Goal: Transaction & Acquisition: Purchase product/service

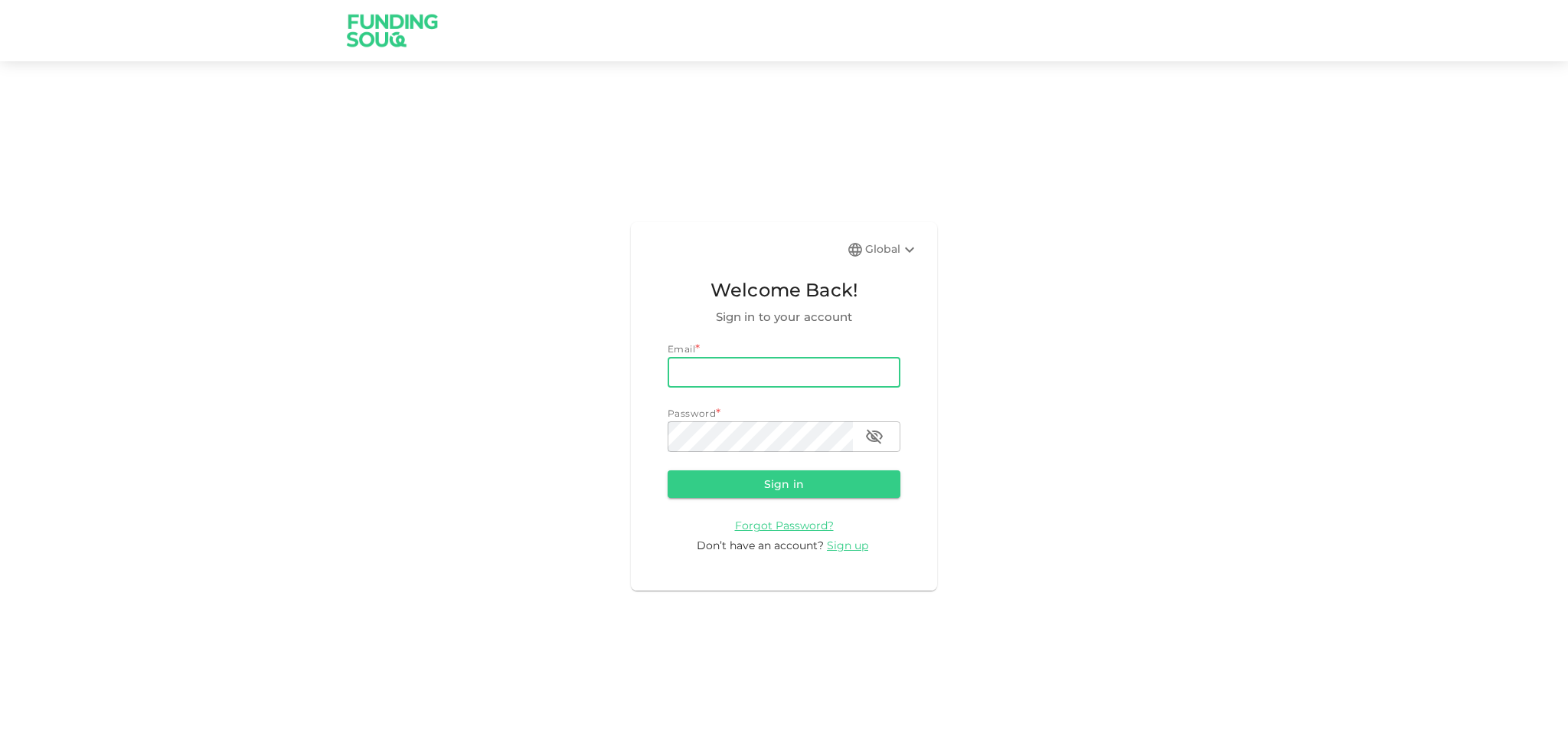
type input "[EMAIL_ADDRESS][DOMAIN_NAME]"
click at [852, 485] on button "Sign in" at bounding box center [783, 484] width 233 height 28
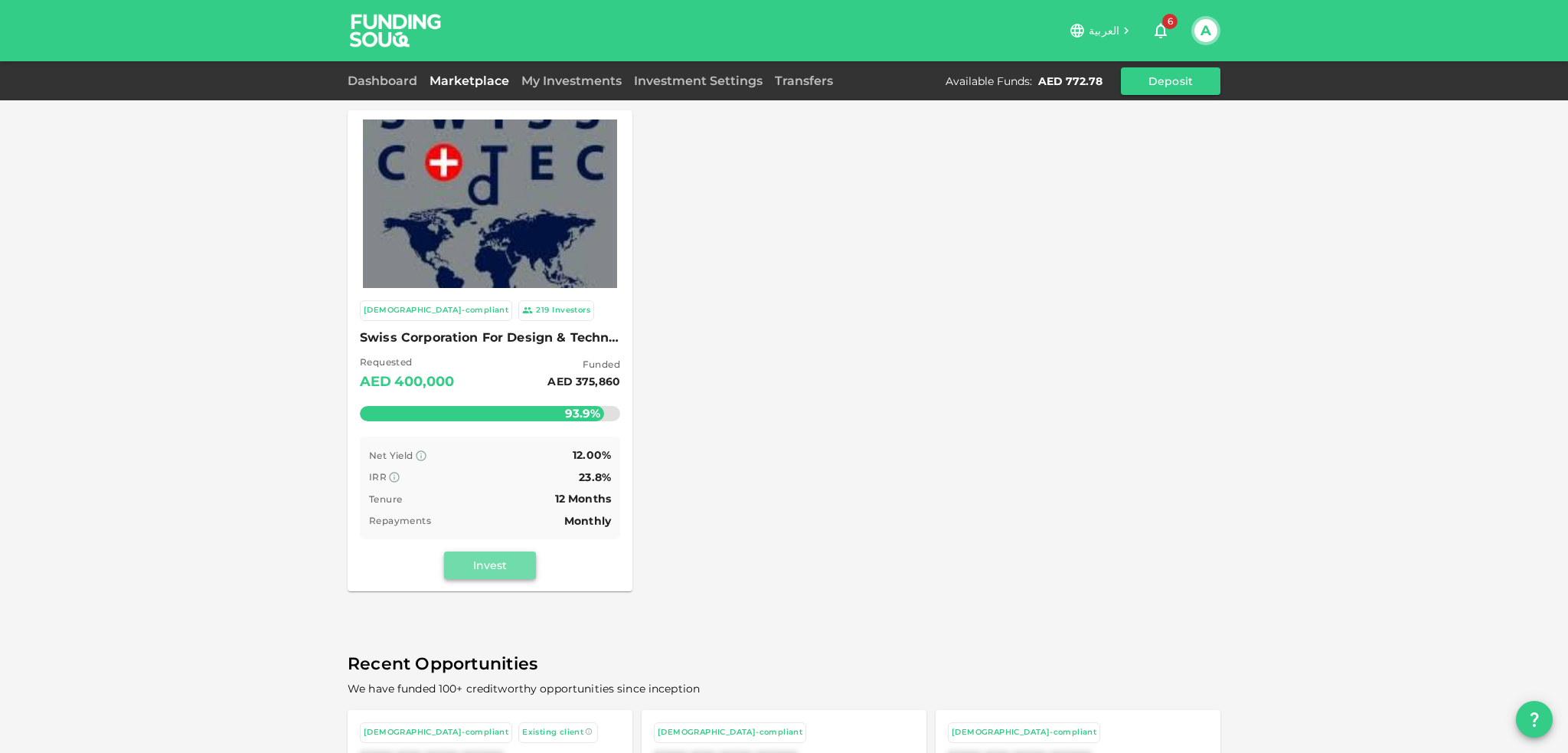
click at [501, 565] on button "Invest" at bounding box center [489, 565] width 92 height 28
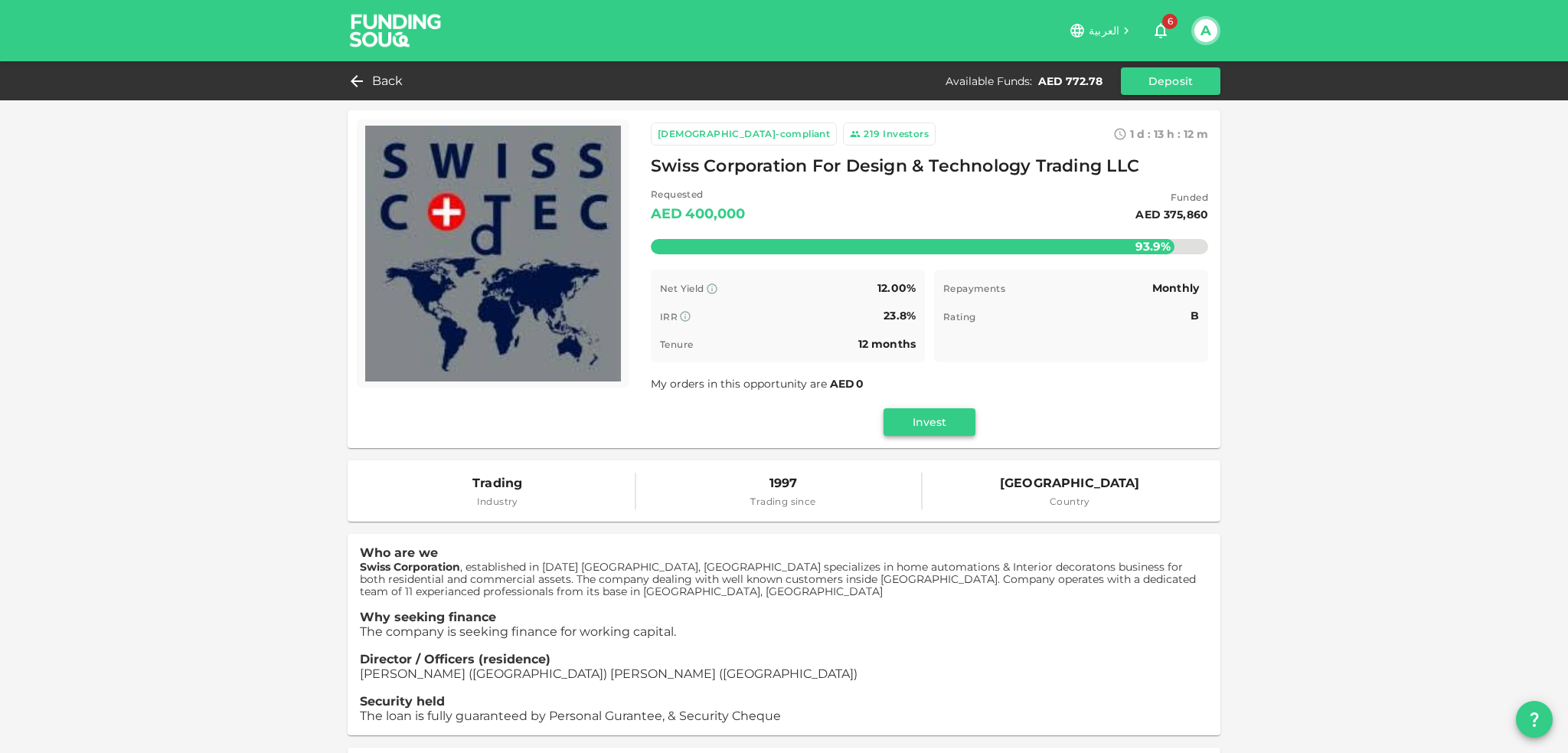
click at [947, 428] on button "Invest" at bounding box center [929, 422] width 92 height 28
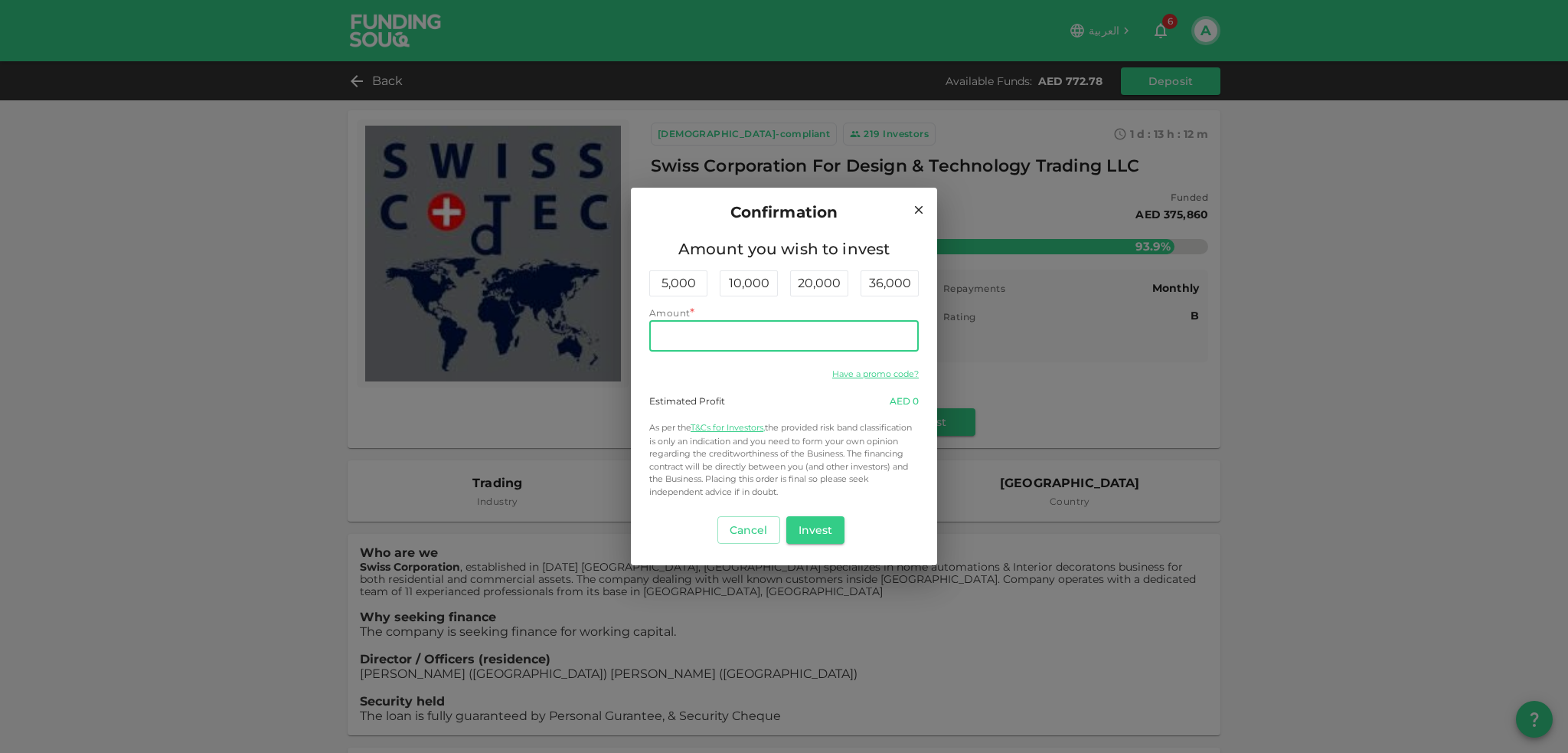
click at [805, 334] on input "Amount" at bounding box center [784, 336] width 269 height 31
type input "300"
click at [1550, 337] on div "Confirmation Amount you wish to invest 5,000 10,000 20,000 36,000 Amount Amount…" at bounding box center [784, 376] width 1568 height 753
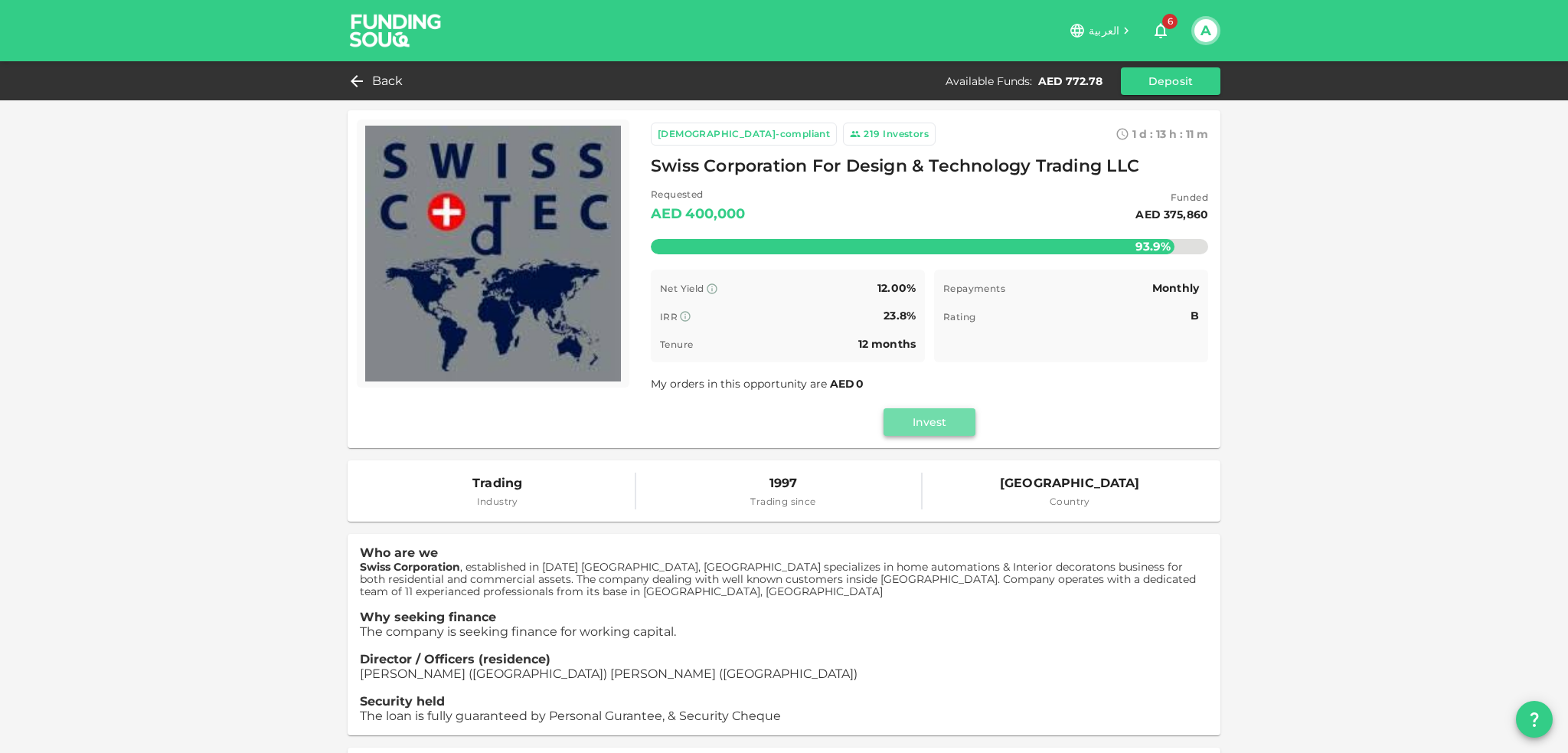
click at [924, 421] on button "Invest" at bounding box center [929, 422] width 92 height 28
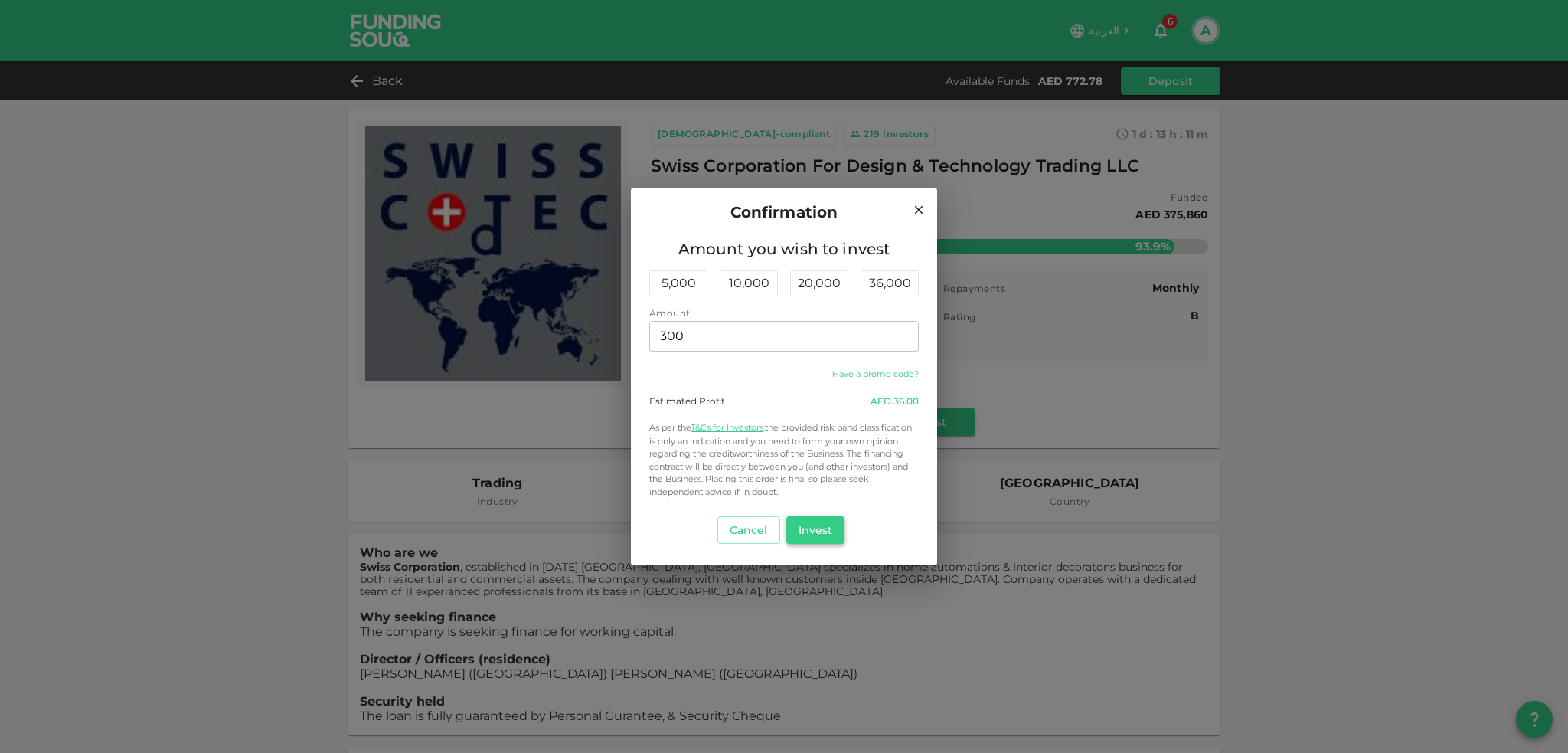
click at [835, 529] on button "Invest" at bounding box center [816, 530] width 59 height 28
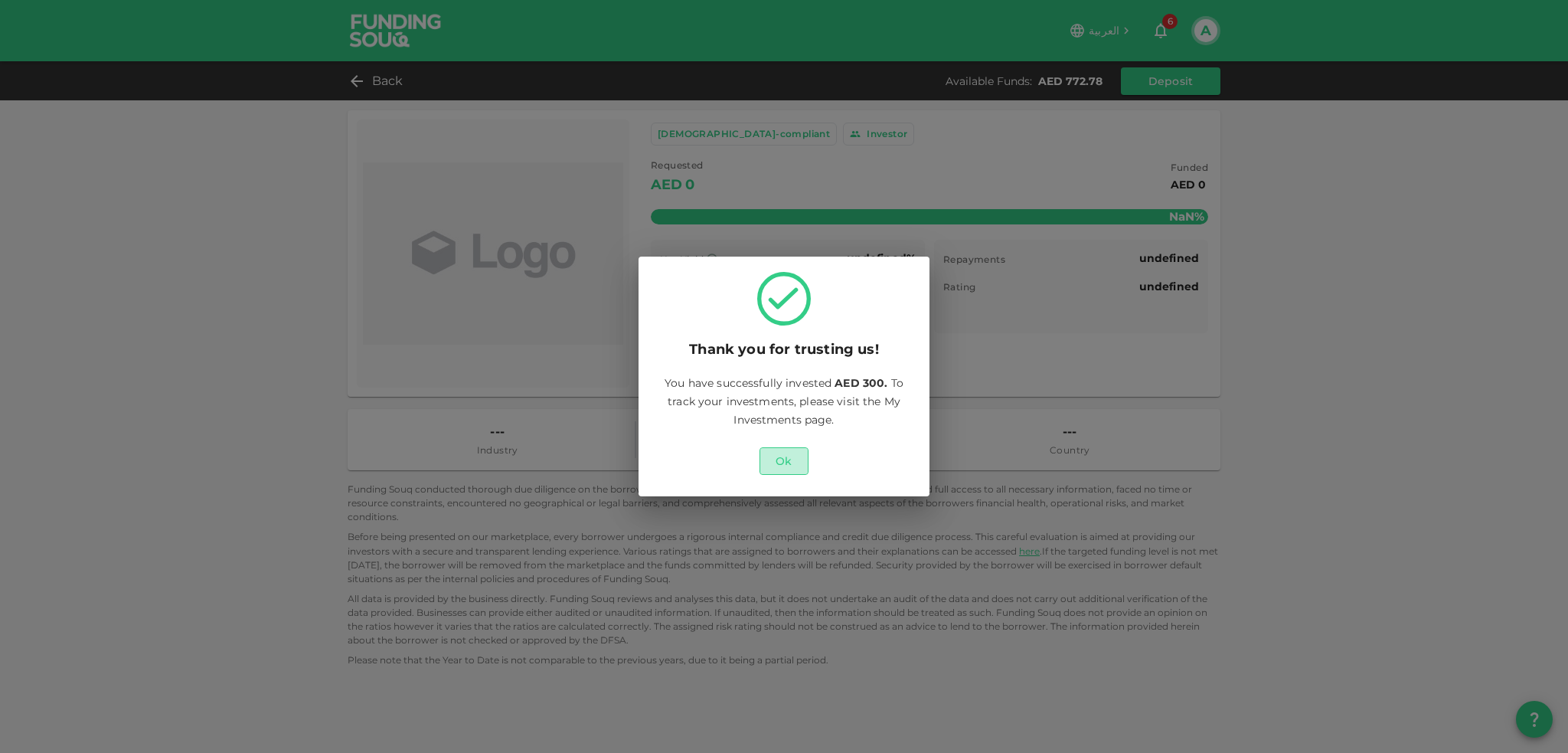
click at [782, 458] on button "Ok" at bounding box center [784, 461] width 49 height 28
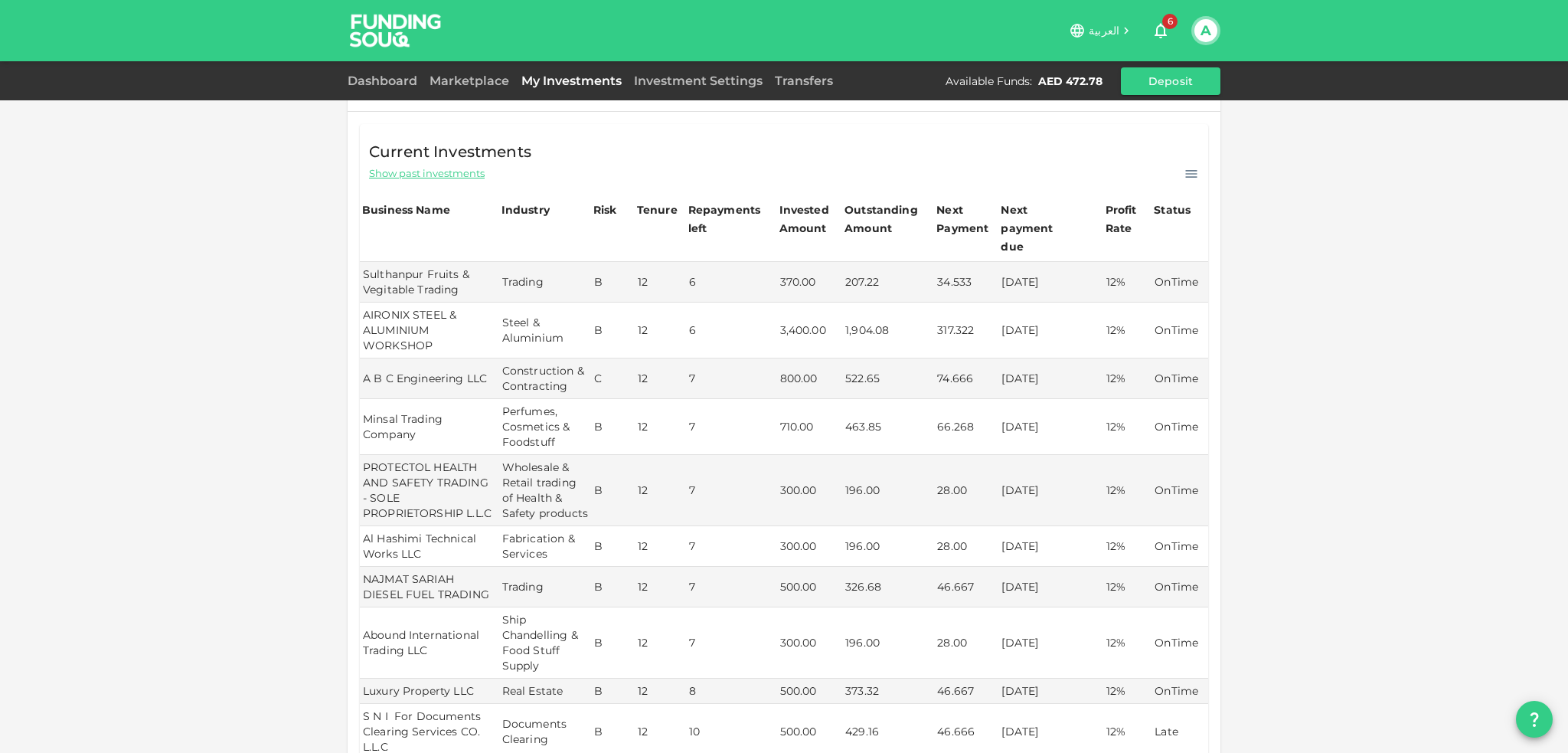
scroll to position [306, 0]
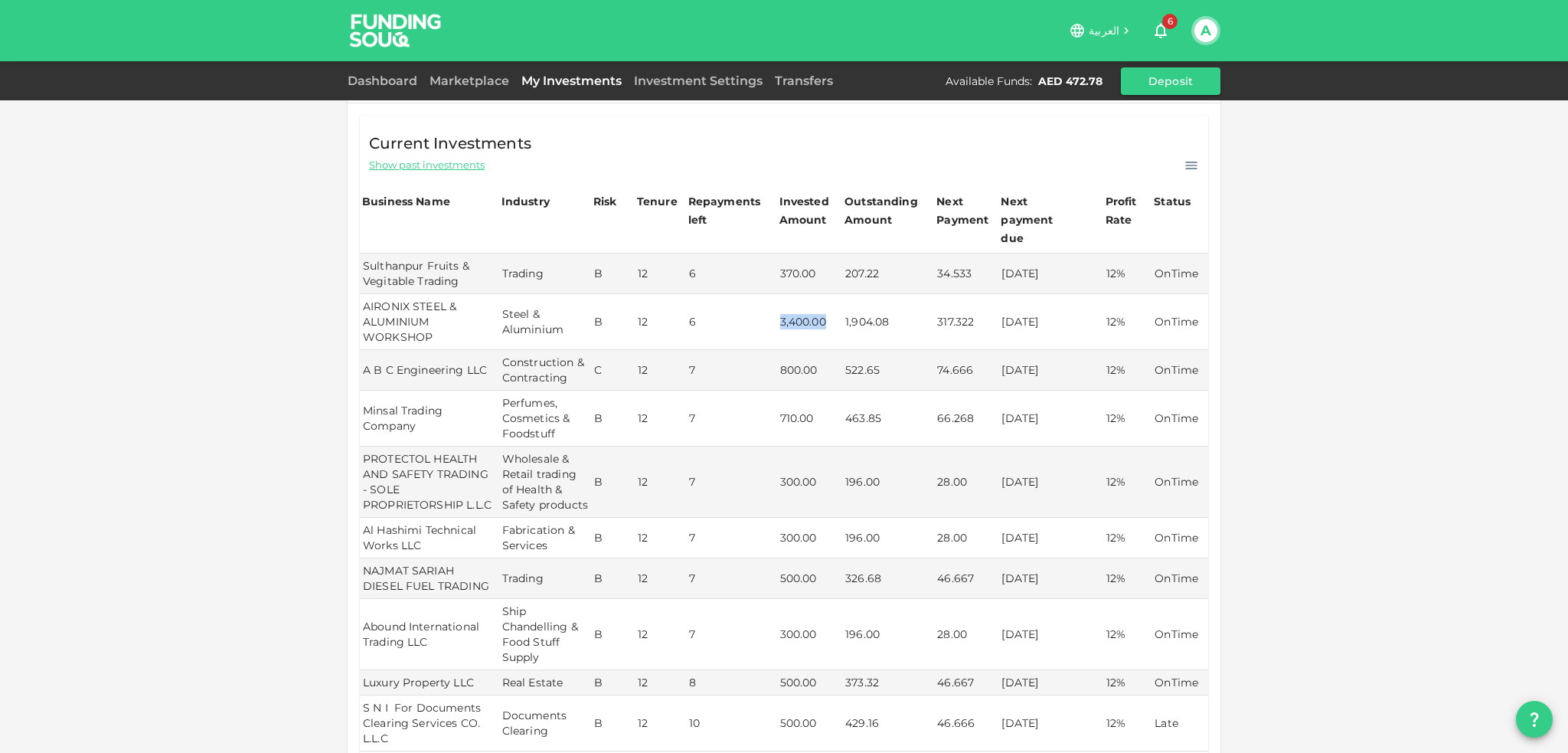
drag, startPoint x: 772, startPoint y: 301, endPoint x: 835, endPoint y: 309, distance: 63.5
click at [835, 309] on td "3,400.00" at bounding box center [810, 321] width 66 height 56
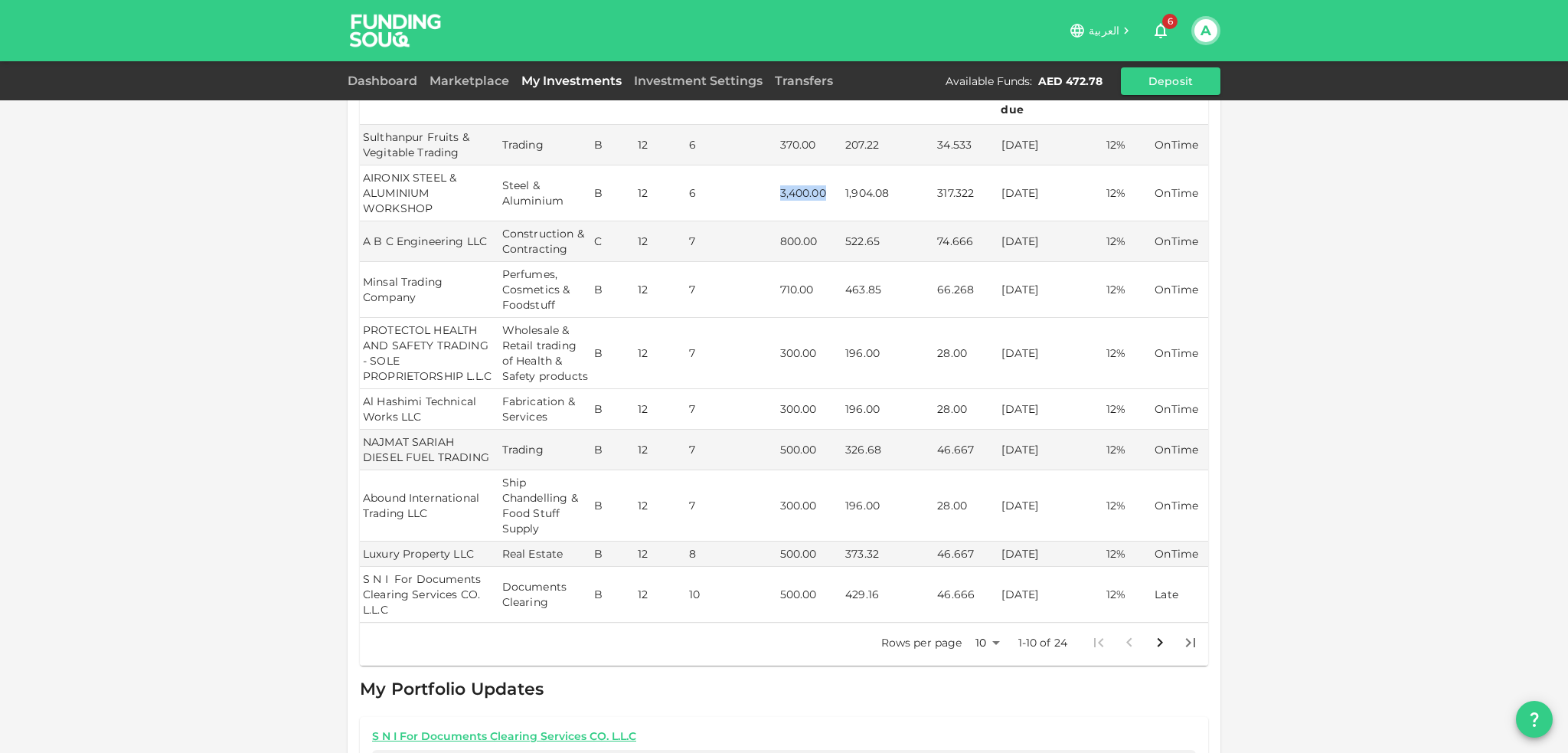
scroll to position [459, 0]
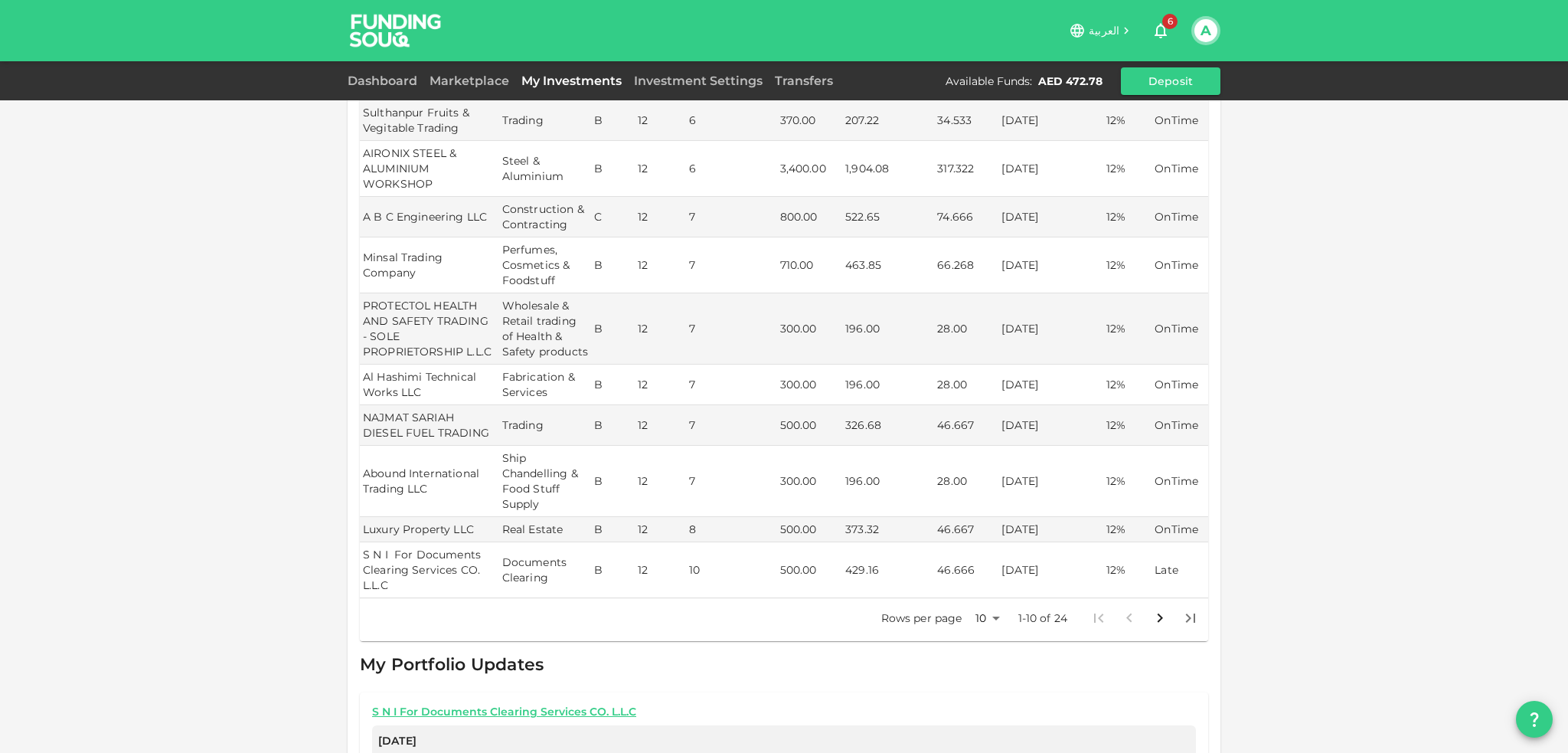
click at [1157, 617] on icon "Go to next page" at bounding box center [1160, 618] width 19 height 19
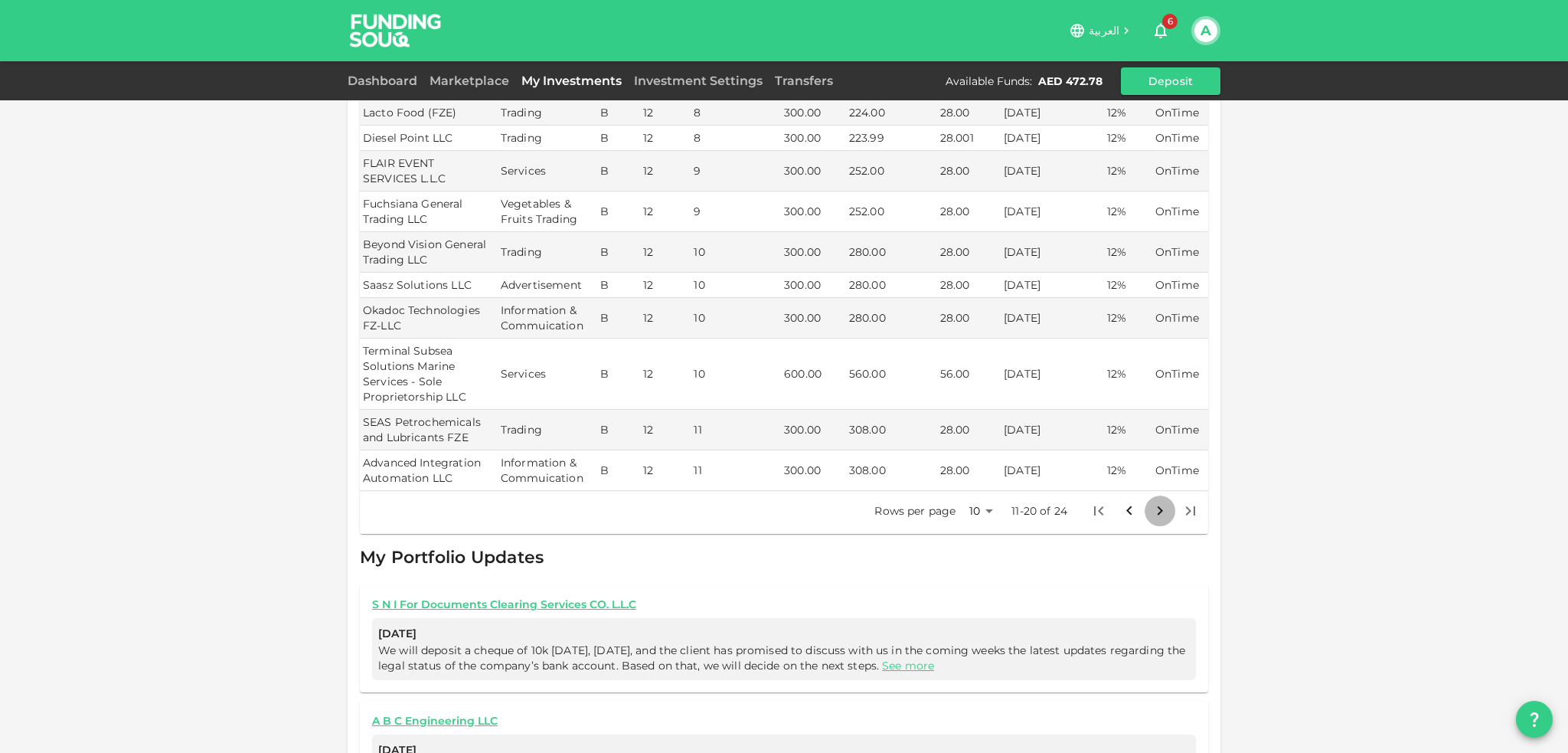
click at [1158, 506] on icon "Go to next page" at bounding box center [1160, 510] width 6 height 9
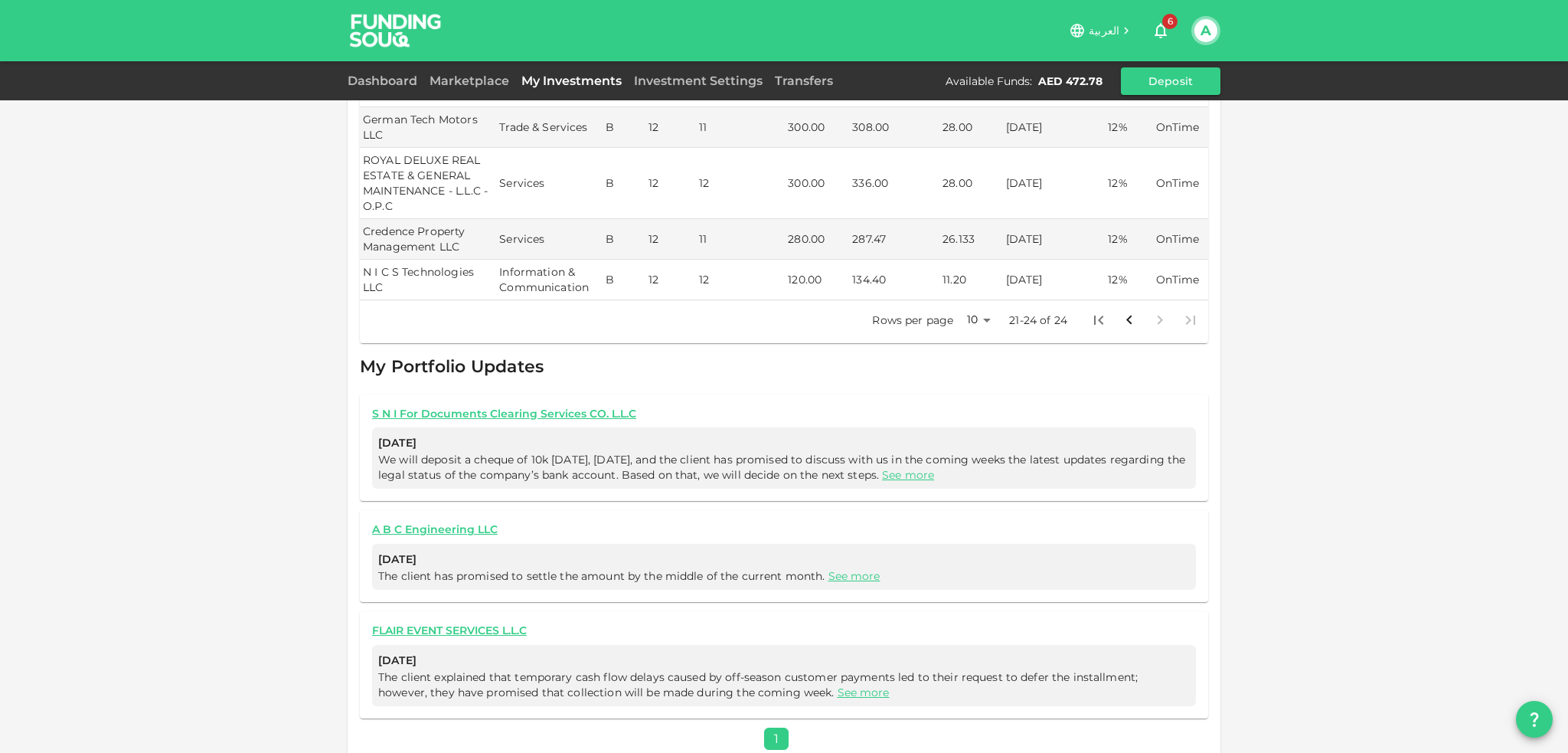
scroll to position [299, 0]
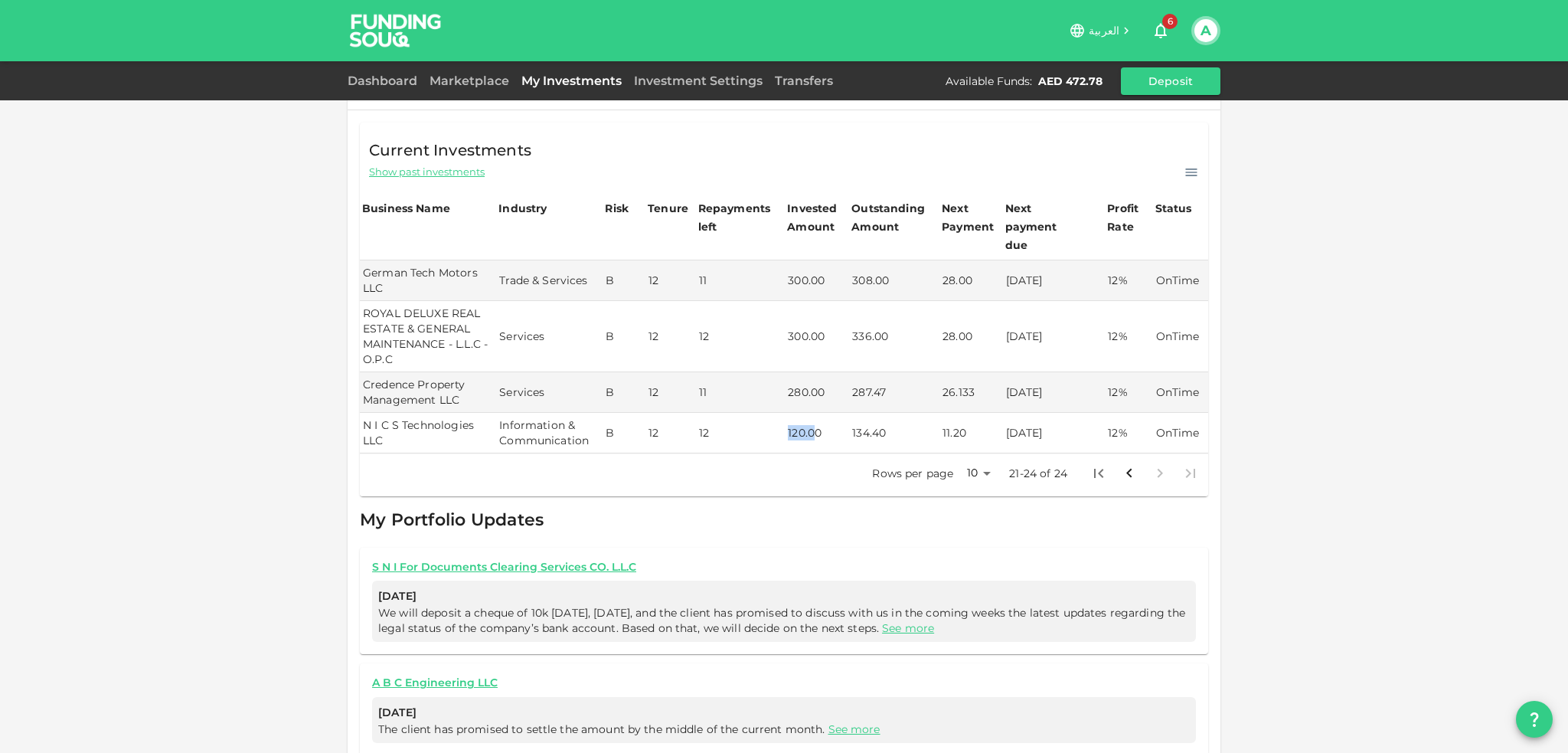
drag, startPoint x: 808, startPoint y: 418, endPoint x: 781, endPoint y: 418, distance: 27.0
click at [785, 418] on td "120.00" at bounding box center [817, 433] width 64 height 41
click at [1123, 464] on icon "Go to previous page" at bounding box center [1129, 473] width 19 height 19
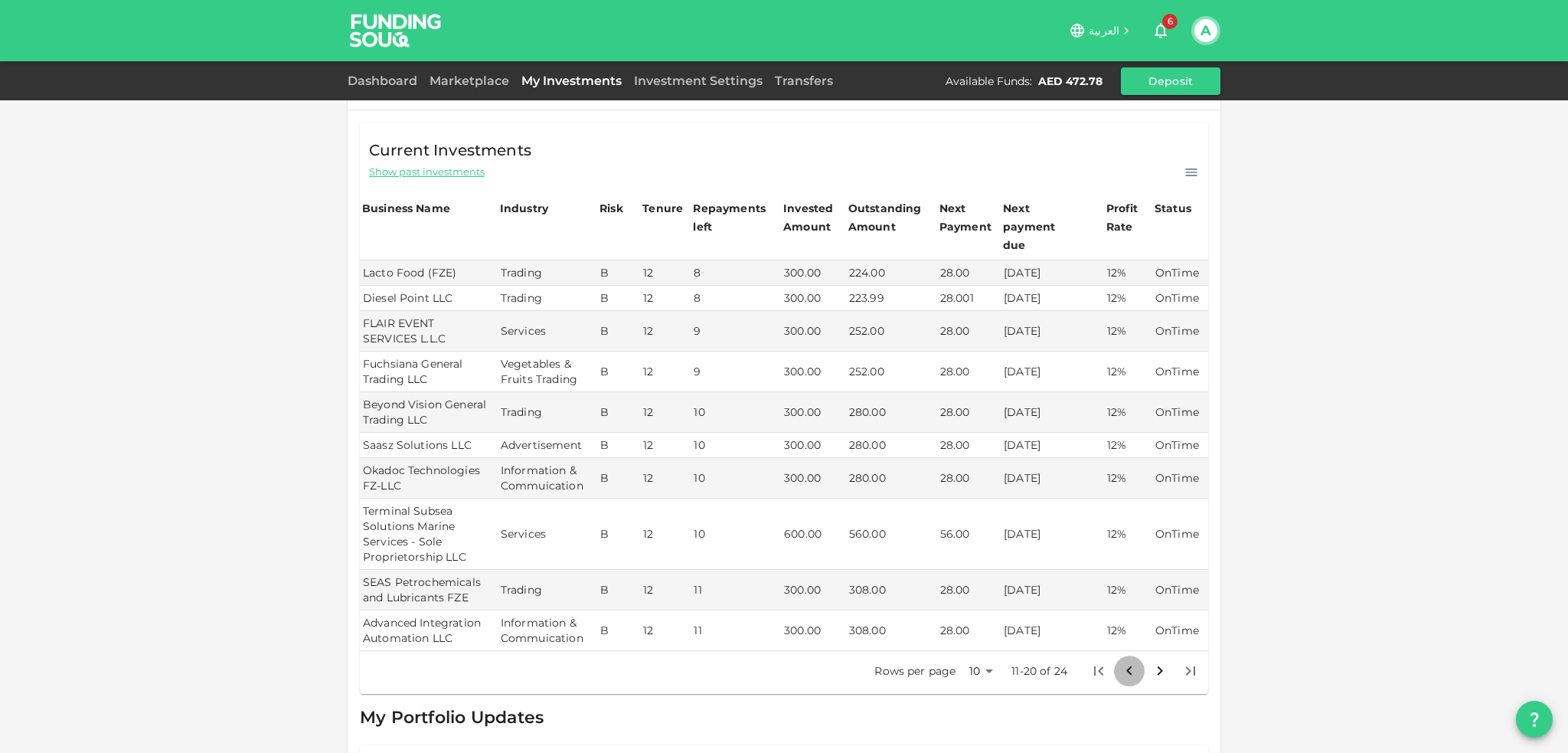
click at [1121, 662] on icon "Go to previous page" at bounding box center [1129, 671] width 19 height 19
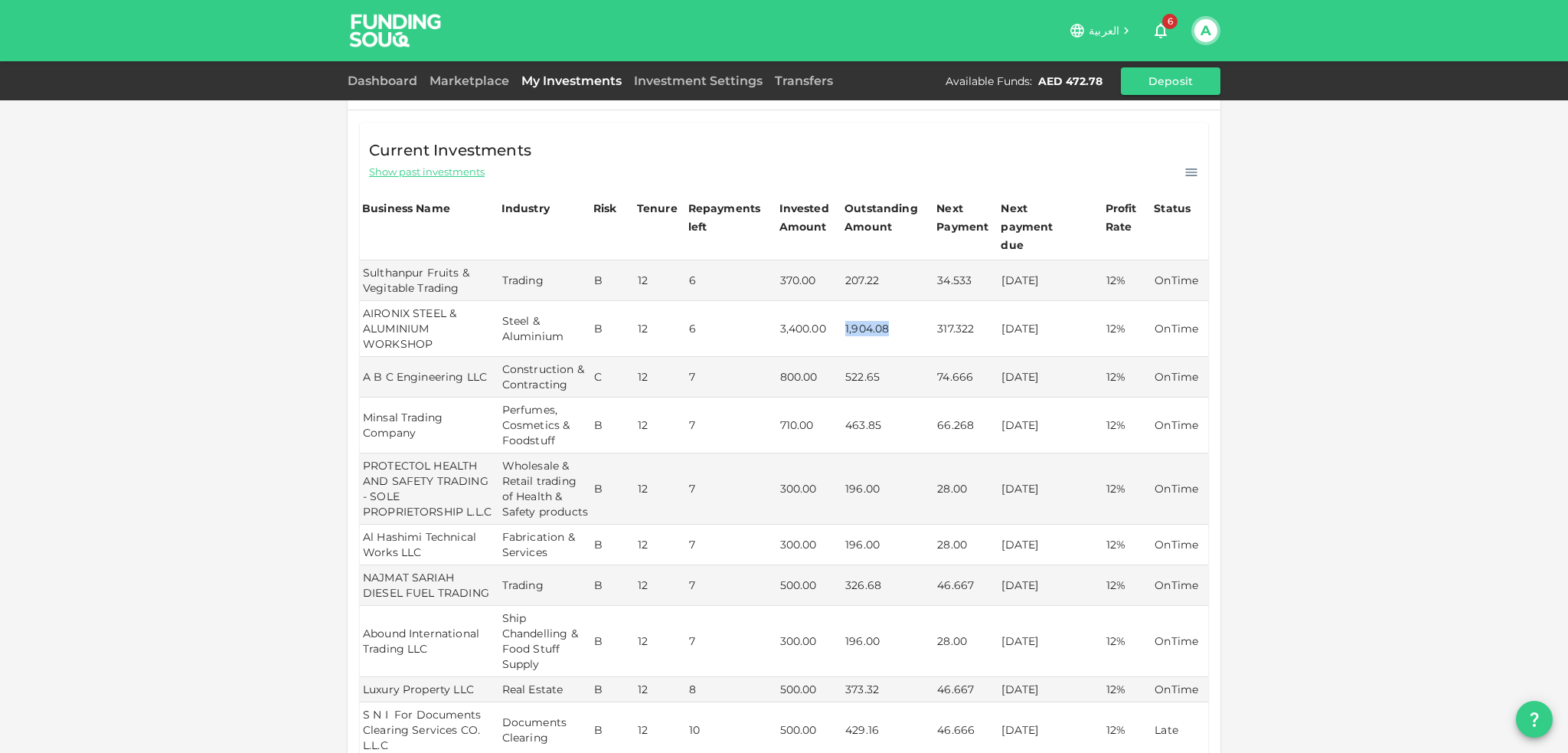
drag, startPoint x: 887, startPoint y: 308, endPoint x: 839, endPoint y: 311, distance: 48.1
click at [842, 311] on td "1,904.08" at bounding box center [888, 329] width 92 height 56
drag, startPoint x: 869, startPoint y: 410, endPoint x: 829, endPoint y: 409, distance: 40.0
click at [829, 409] on tr "Minsal Trading Company Perfumes, Cosmetics & Foodstuff B 12 7 710.00 463.85 66.…" at bounding box center [784, 425] width 848 height 56
click at [879, 412] on td "463.85" at bounding box center [888, 425] width 92 height 56
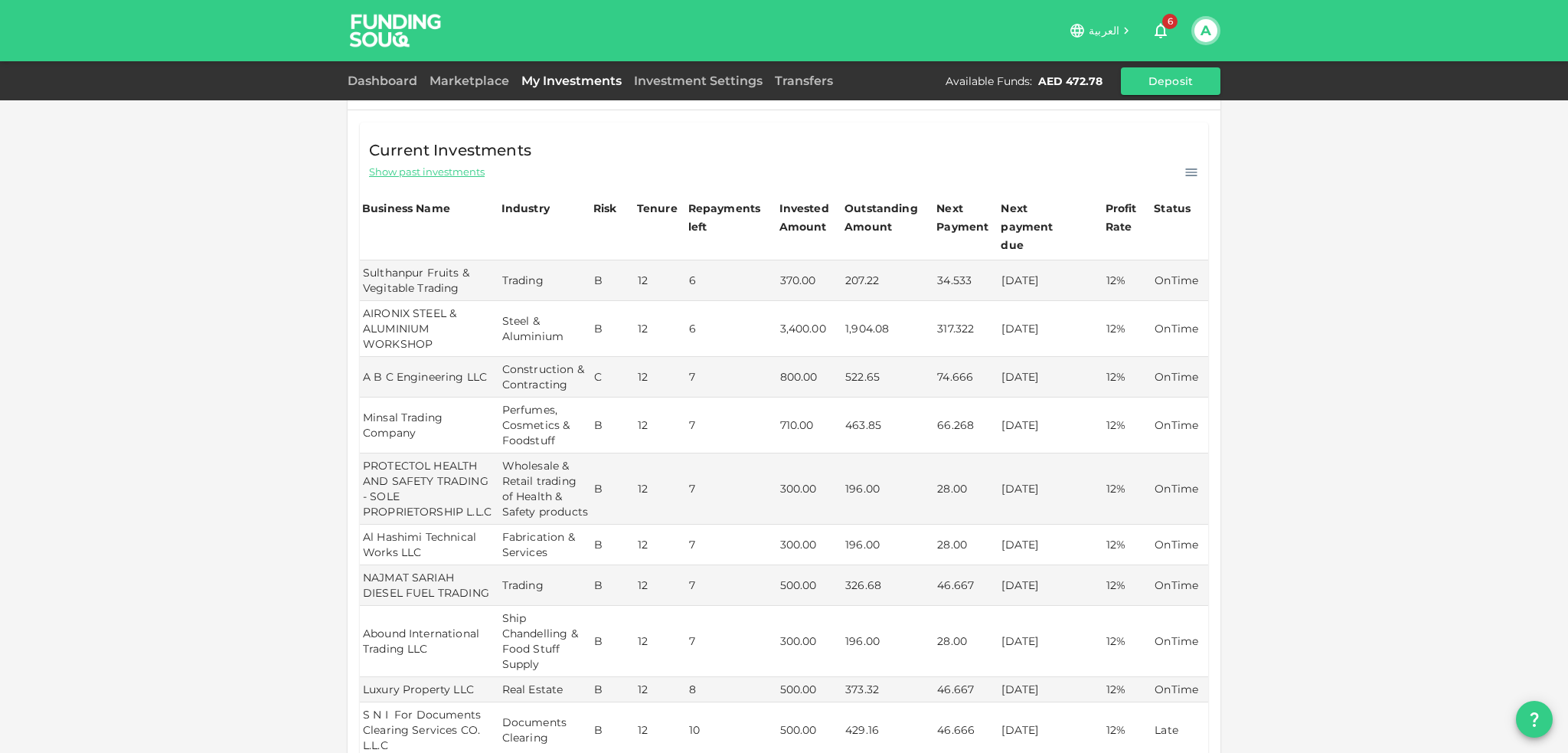
click at [879, 412] on td "463.85" at bounding box center [888, 425] width 92 height 56
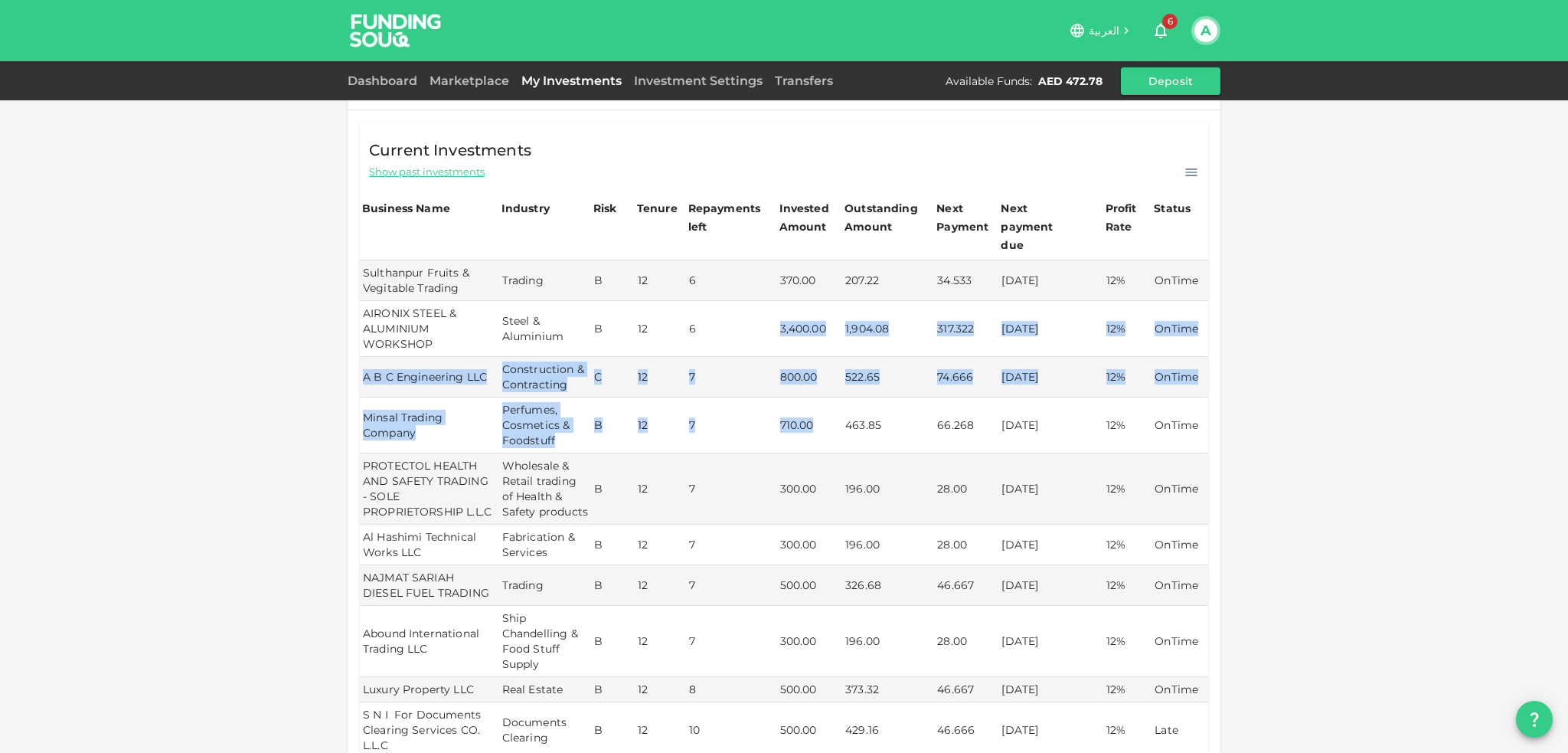
drag, startPoint x: 777, startPoint y: 312, endPoint x: 813, endPoint y: 396, distance: 91.4
click at [813, 396] on tbody "Sulthanpur Fruits & Vegitable Trading Trading B 12 6 370.00 207.22 34.533 22/09…" at bounding box center [784, 509] width 848 height 498
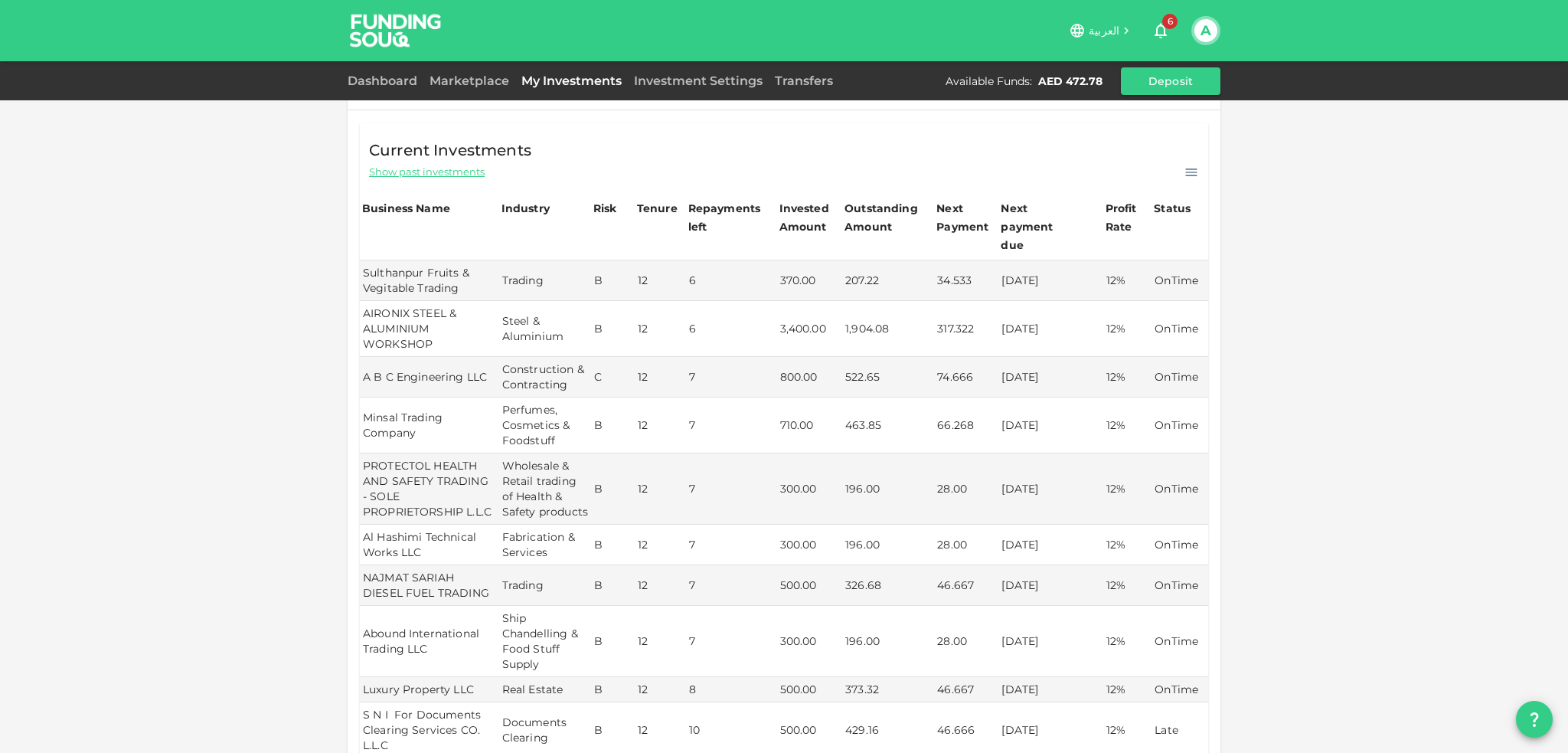
click at [383, 314] on td "AIRONIX STEEL & ALUMINIUM WORKSHOP" at bounding box center [429, 329] width 140 height 56
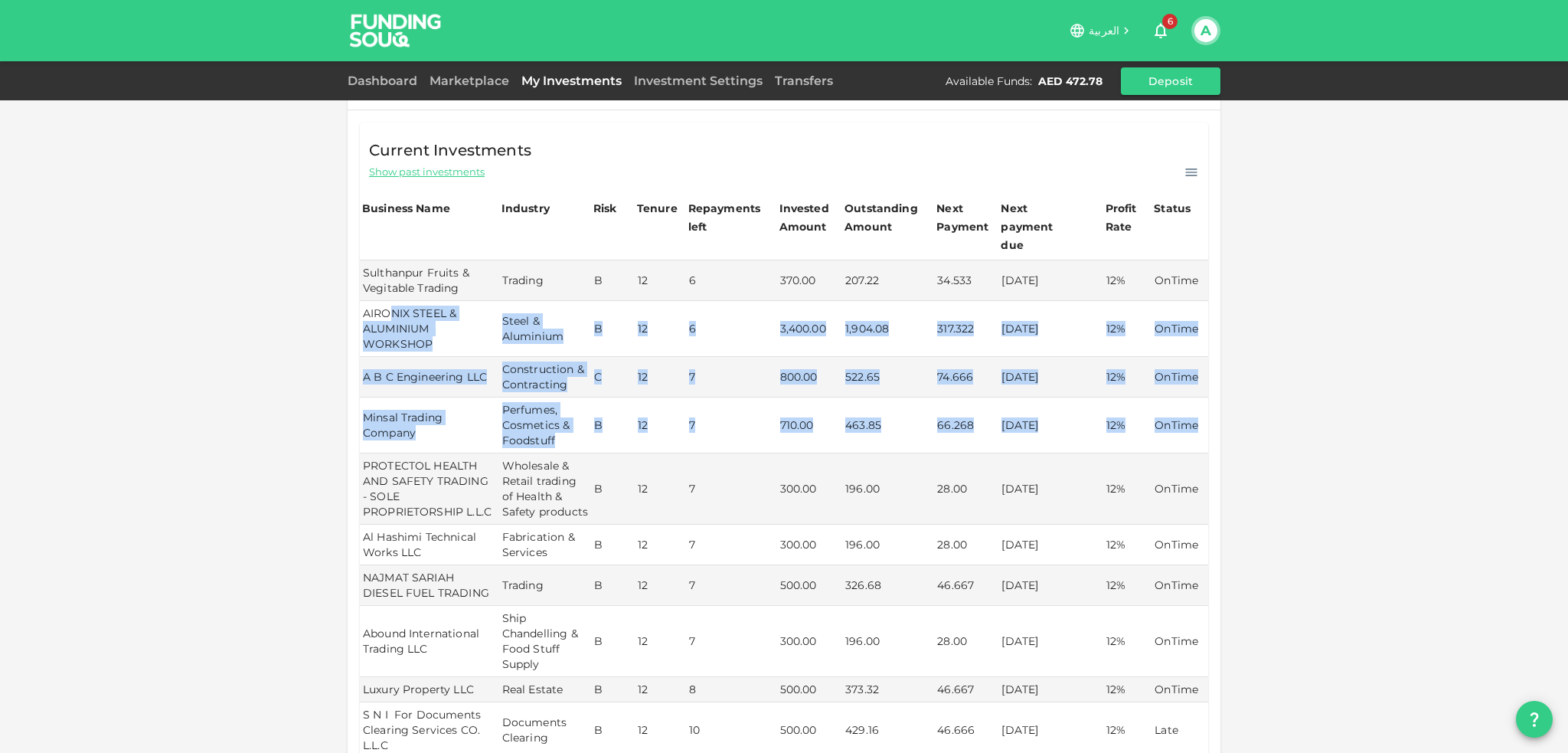
drag, startPoint x: 382, startPoint y: 297, endPoint x: 1193, endPoint y: 425, distance: 821.0
click at [1193, 425] on tbody "Sulthanpur Fruits & Vegitable Trading Trading B 12 6 370.00 207.22 34.533 22/09…" at bounding box center [784, 509] width 848 height 498
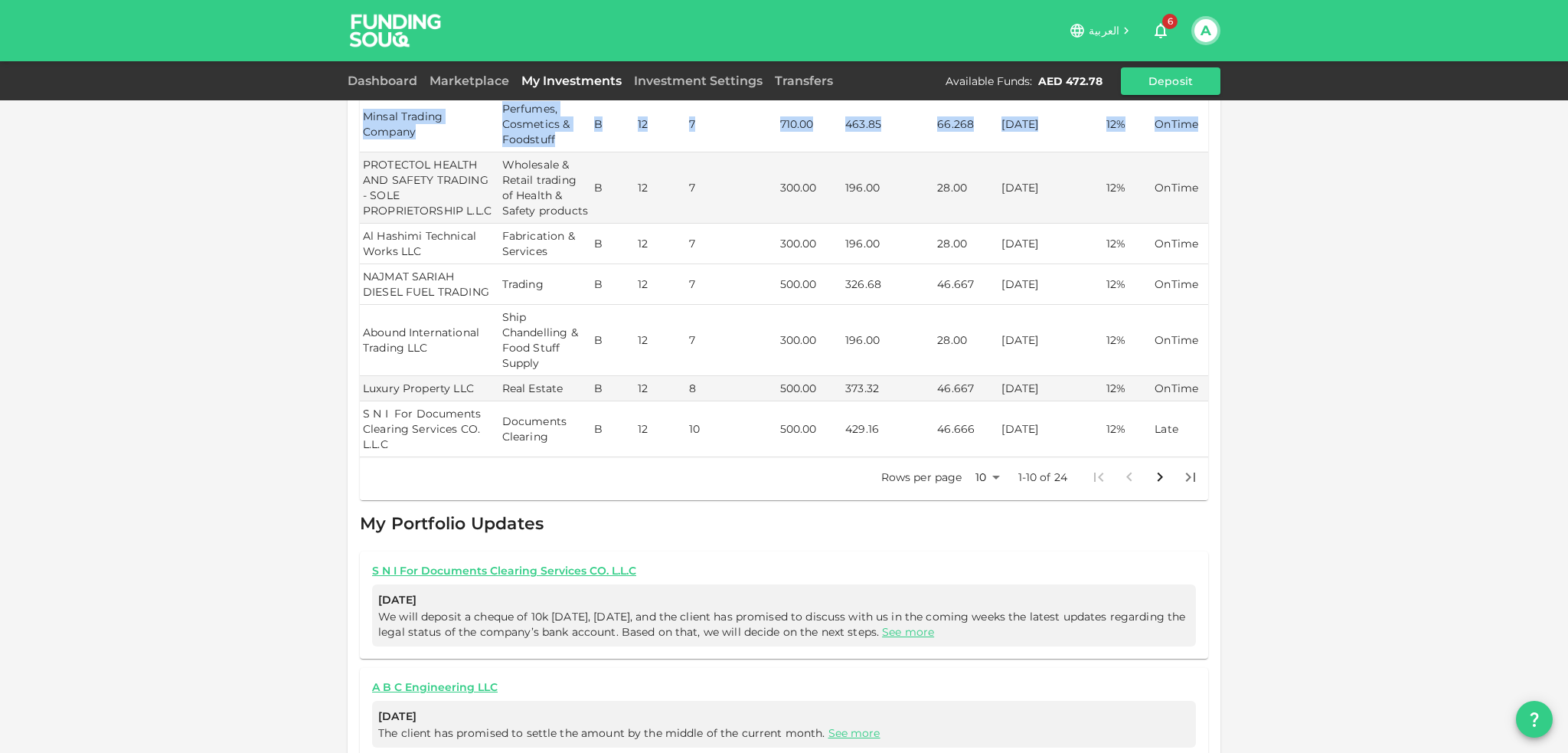
scroll to position [605, 0]
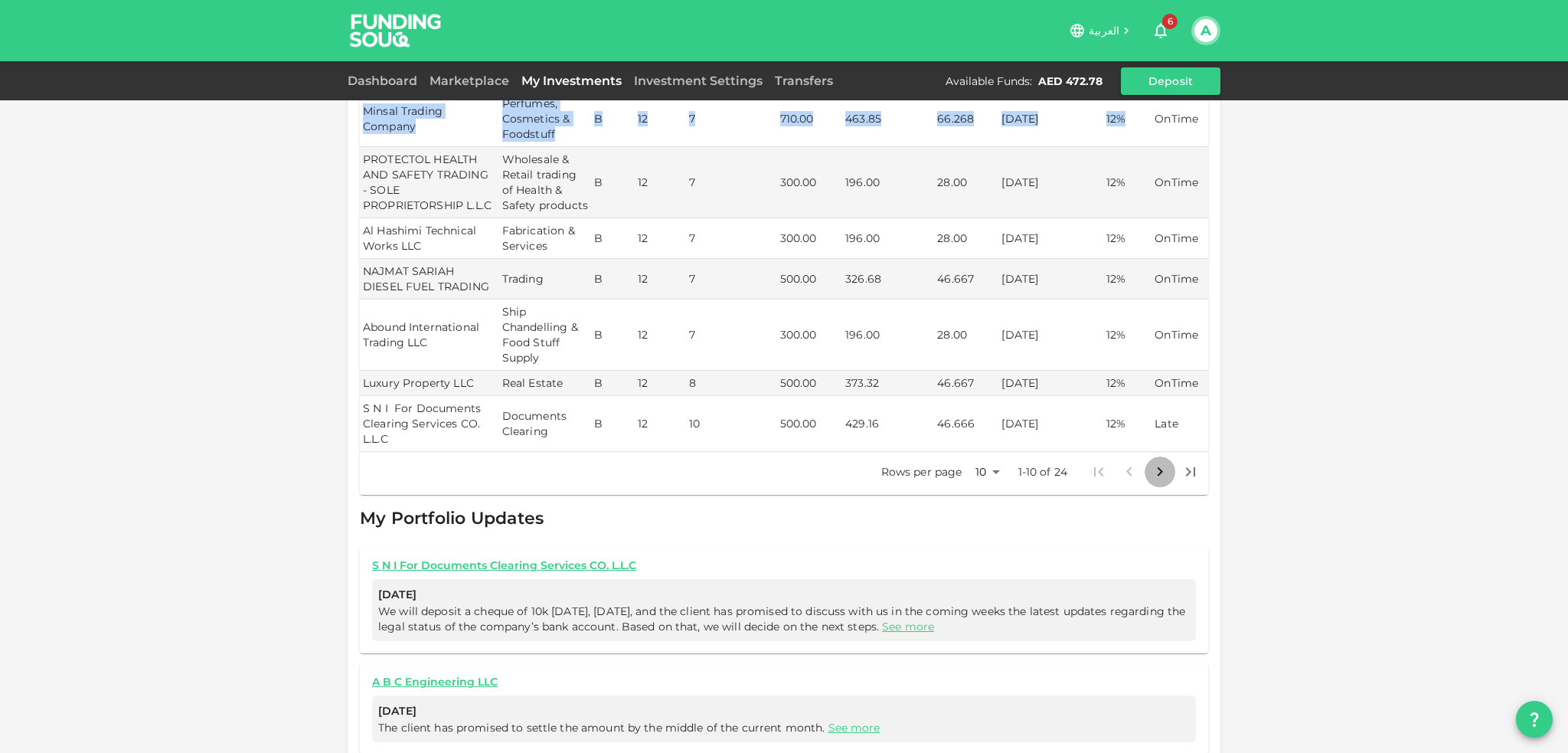
click at [1159, 476] on icon "Go to next page" at bounding box center [1160, 472] width 19 height 19
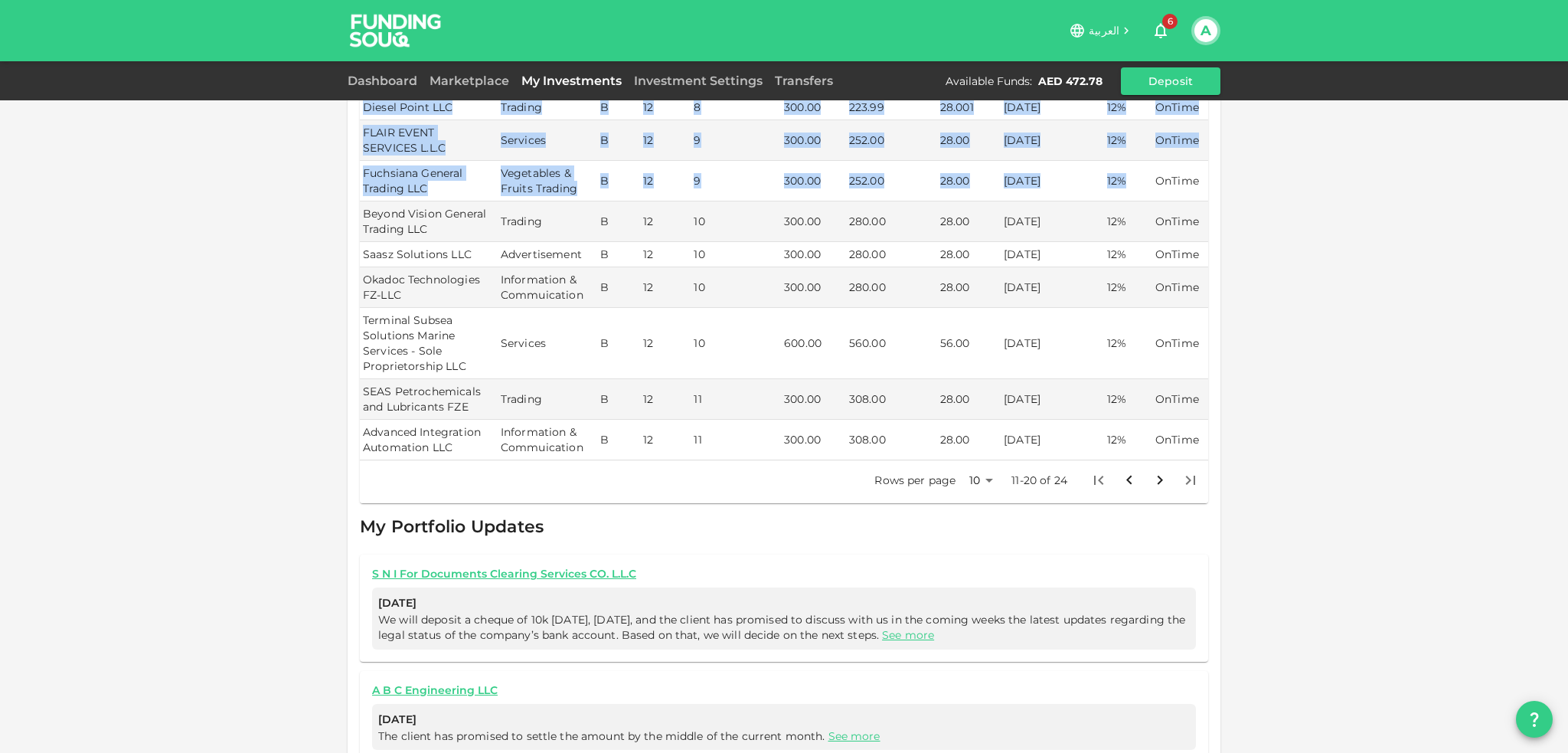
scroll to position [284, 0]
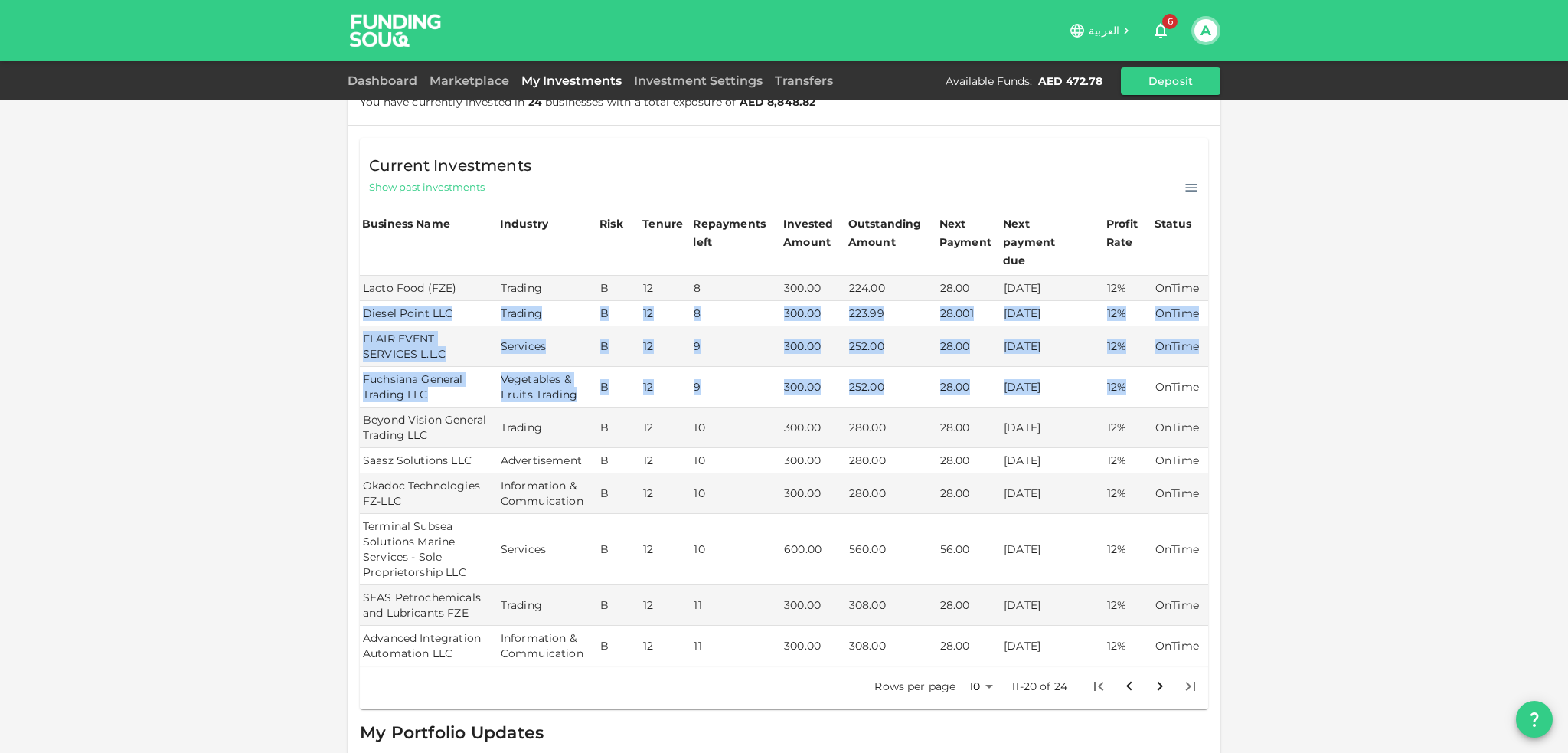
click at [1151, 677] on icon "Go to next page" at bounding box center [1160, 686] width 19 height 19
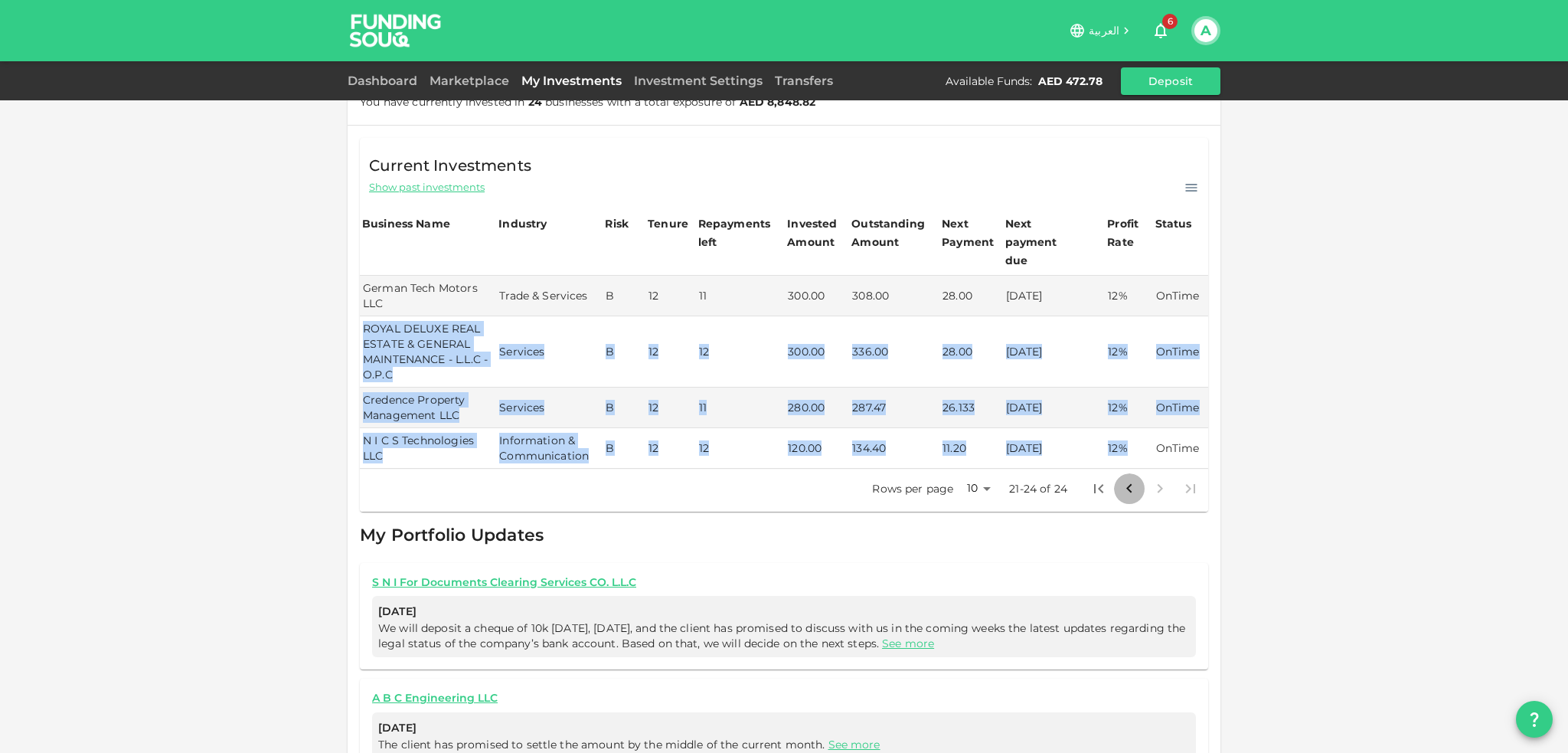
click at [1127, 480] on icon "Go to previous page" at bounding box center [1129, 489] width 19 height 19
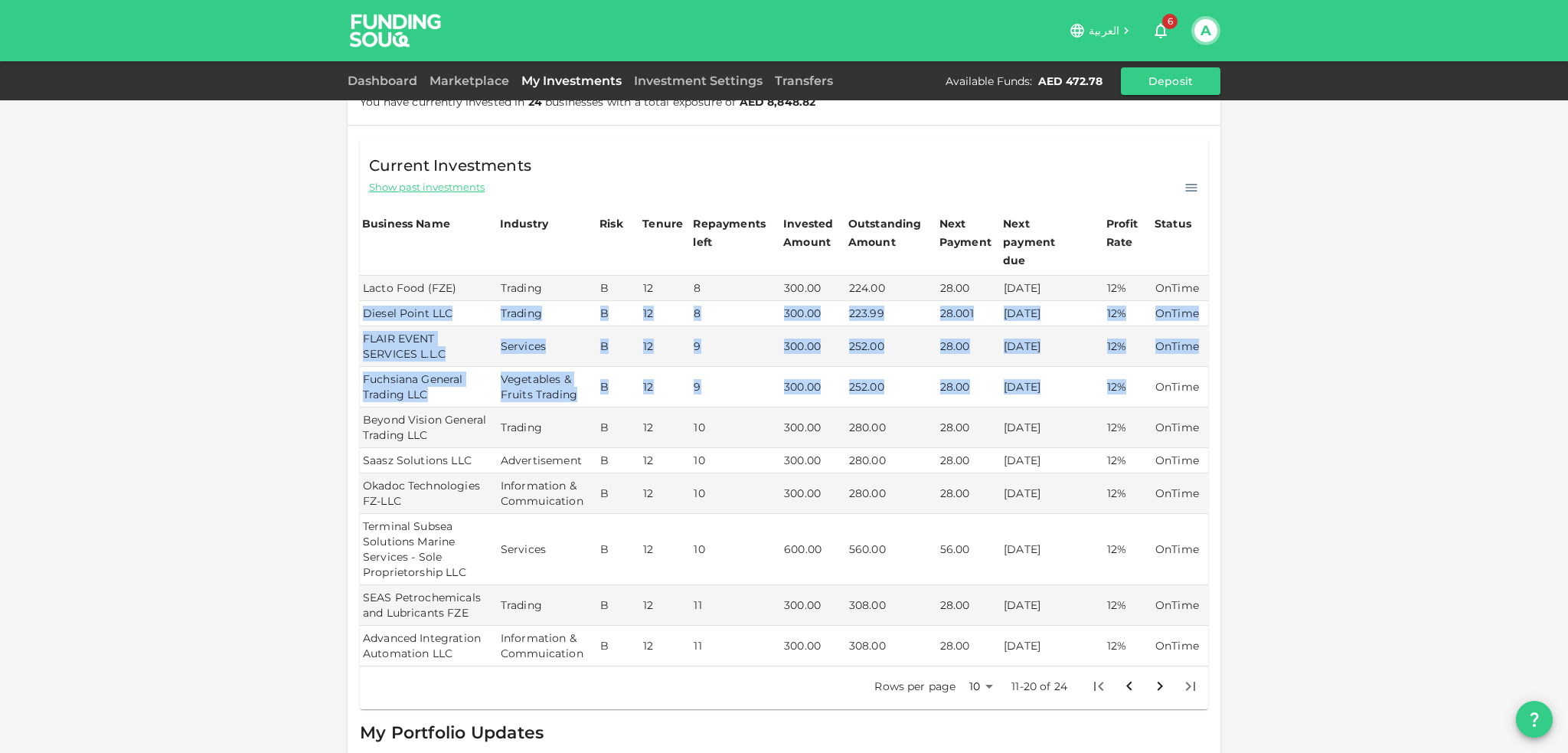
click at [1169, 21] on span "6" at bounding box center [1170, 21] width 16 height 16
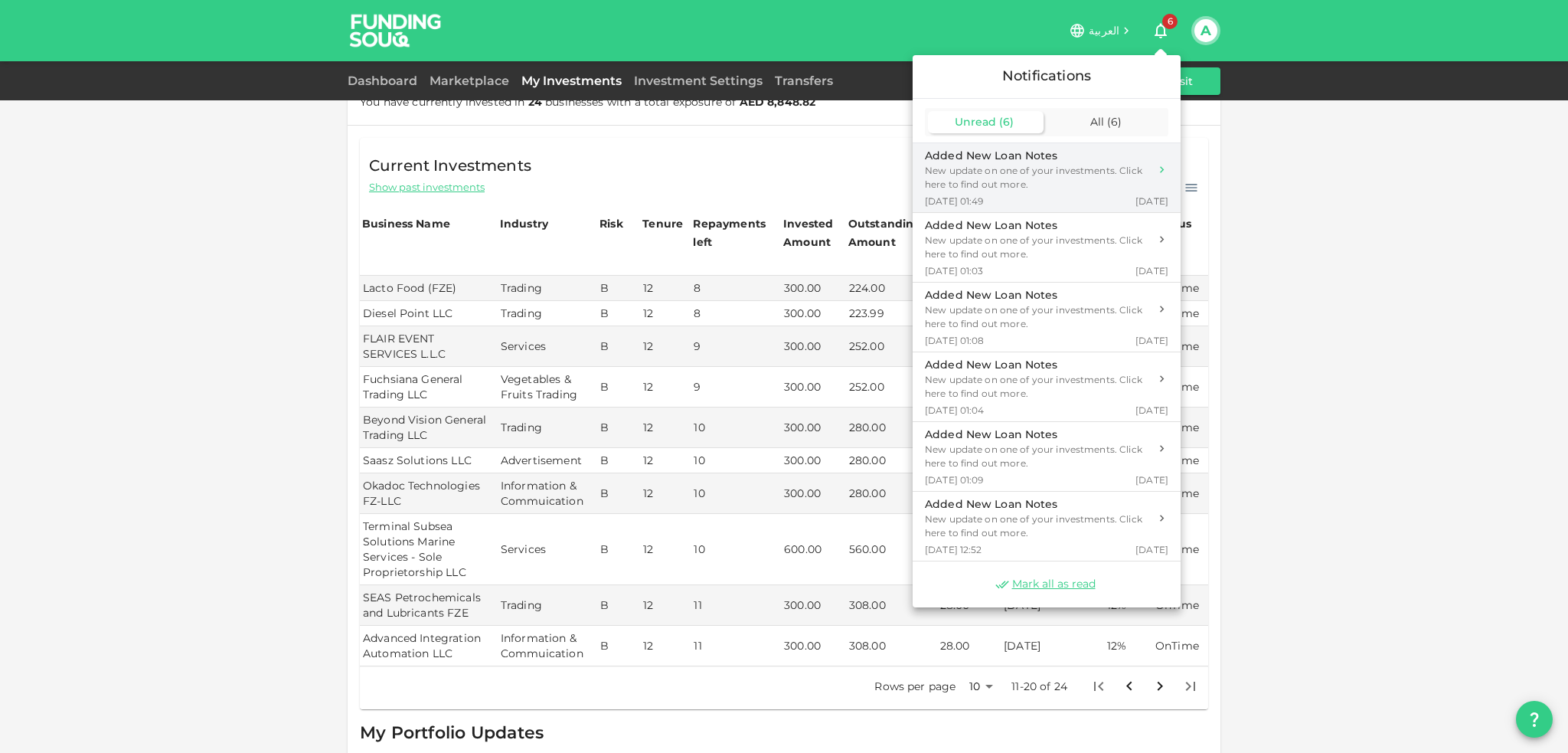
click at [1086, 184] on div "New update on one of your investments. Click here to find out more." at bounding box center [1037, 178] width 224 height 28
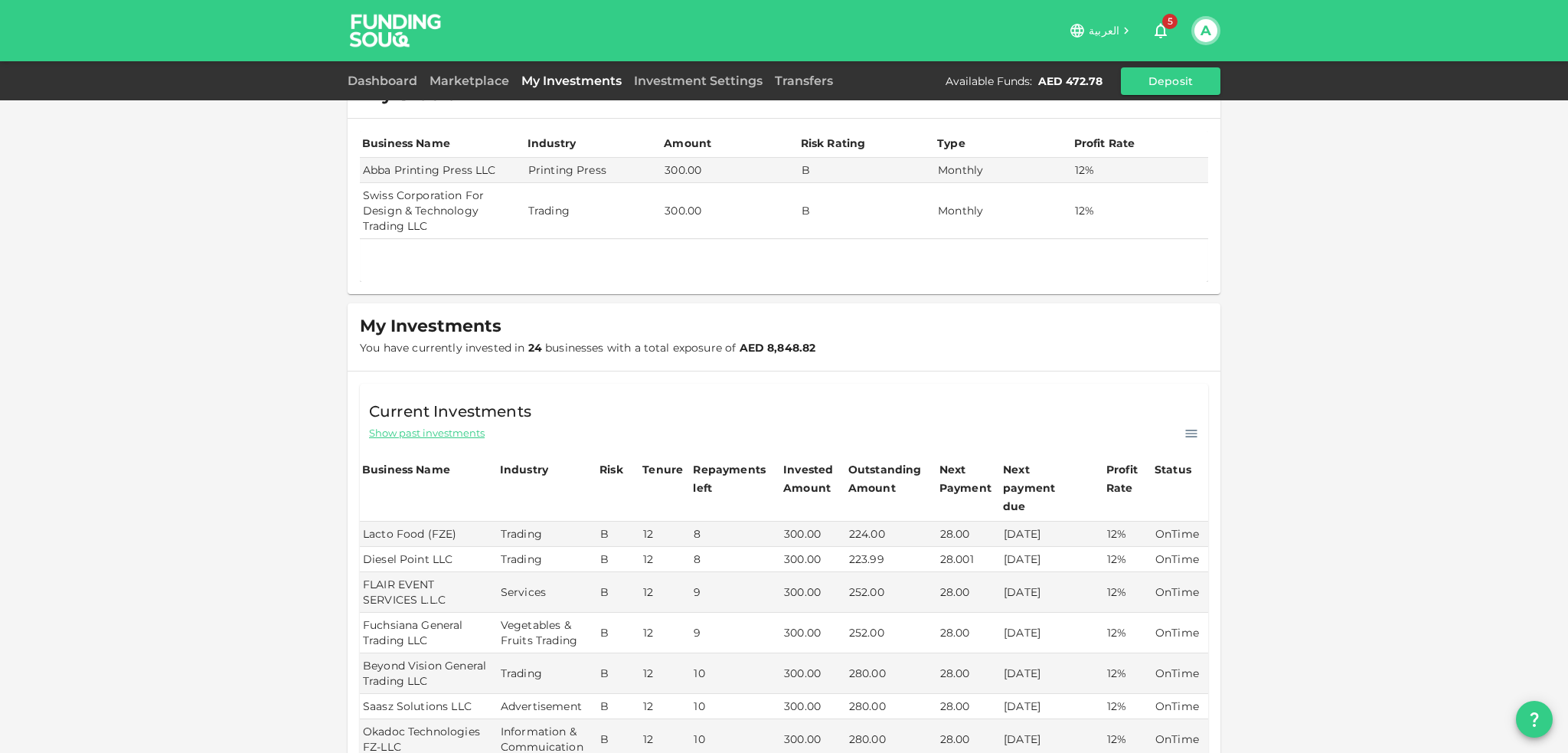
scroll to position [498, 0]
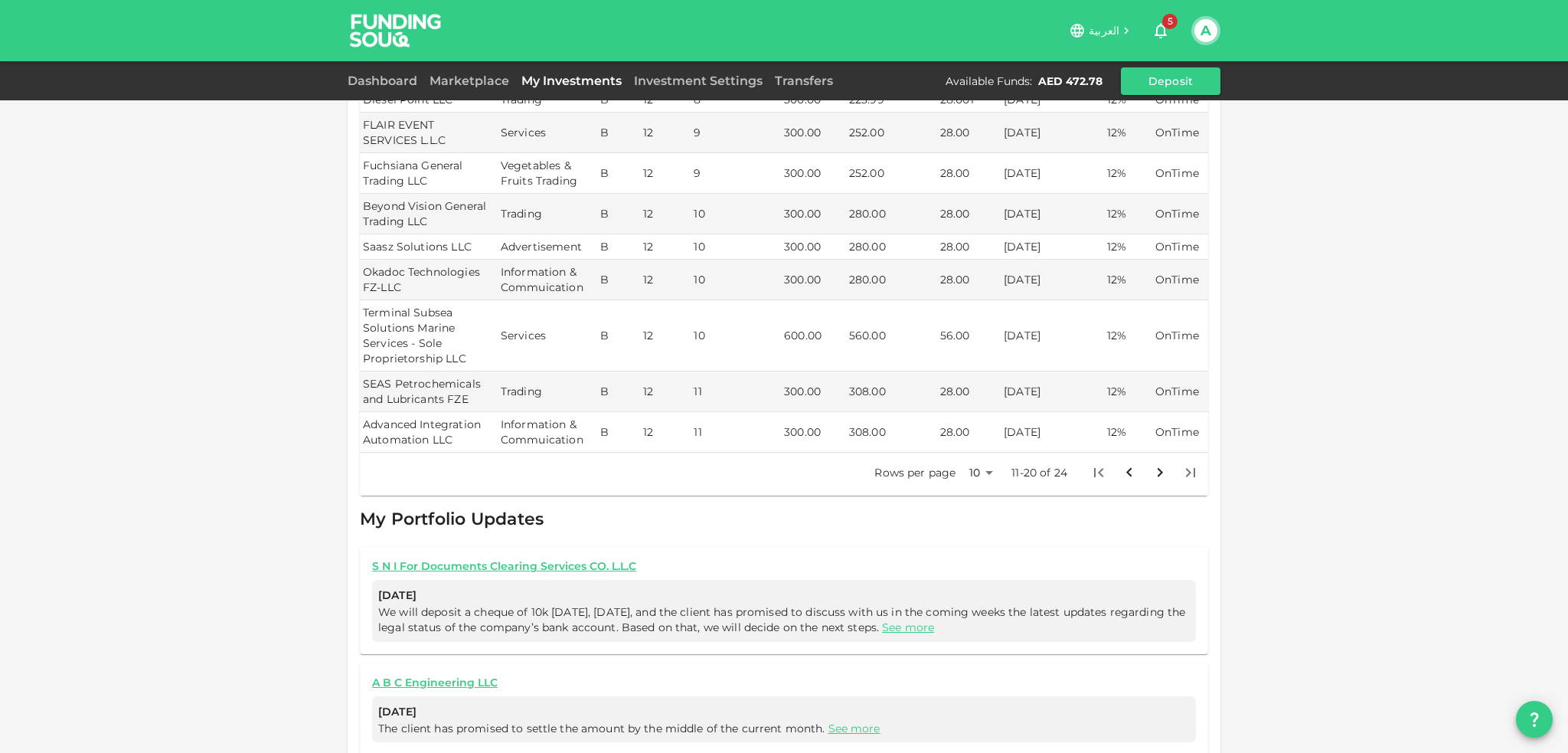
click at [1091, 463] on icon "Go to first page" at bounding box center [1099, 472] width 19 height 19
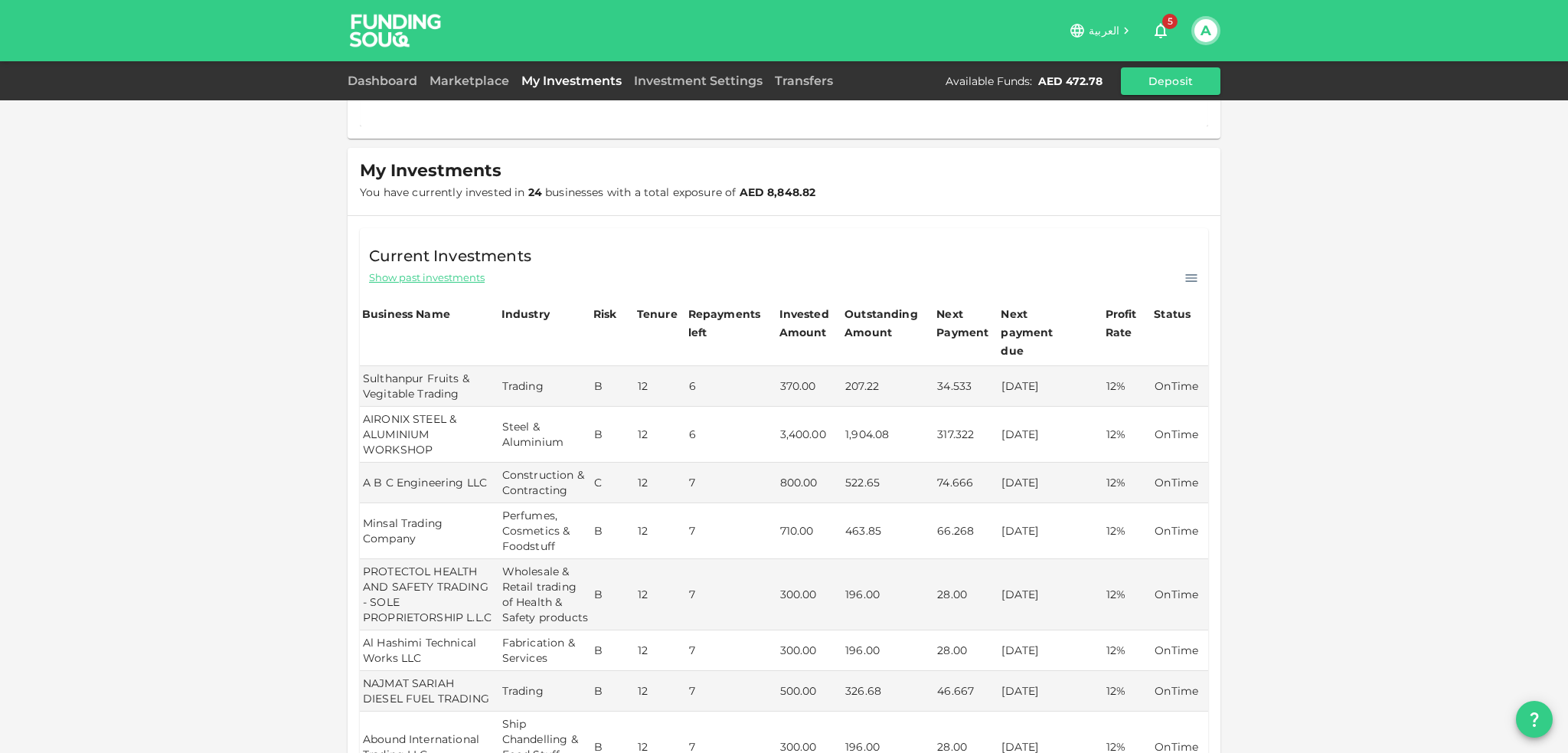
scroll to position [192, 0]
drag, startPoint x: 814, startPoint y: 467, endPoint x: 775, endPoint y: 470, distance: 39.1
click at [777, 470] on td "800.00" at bounding box center [810, 485] width 66 height 41
drag, startPoint x: 395, startPoint y: 407, endPoint x: 1184, endPoint y: 401, distance: 789.0
click at [1184, 409] on tr "AIRONIX STEEL & ALUMINIUM WORKSHOP Steel & Aluminium B 12 6 3,400.00 1,904.08 3…" at bounding box center [784, 436] width 848 height 56
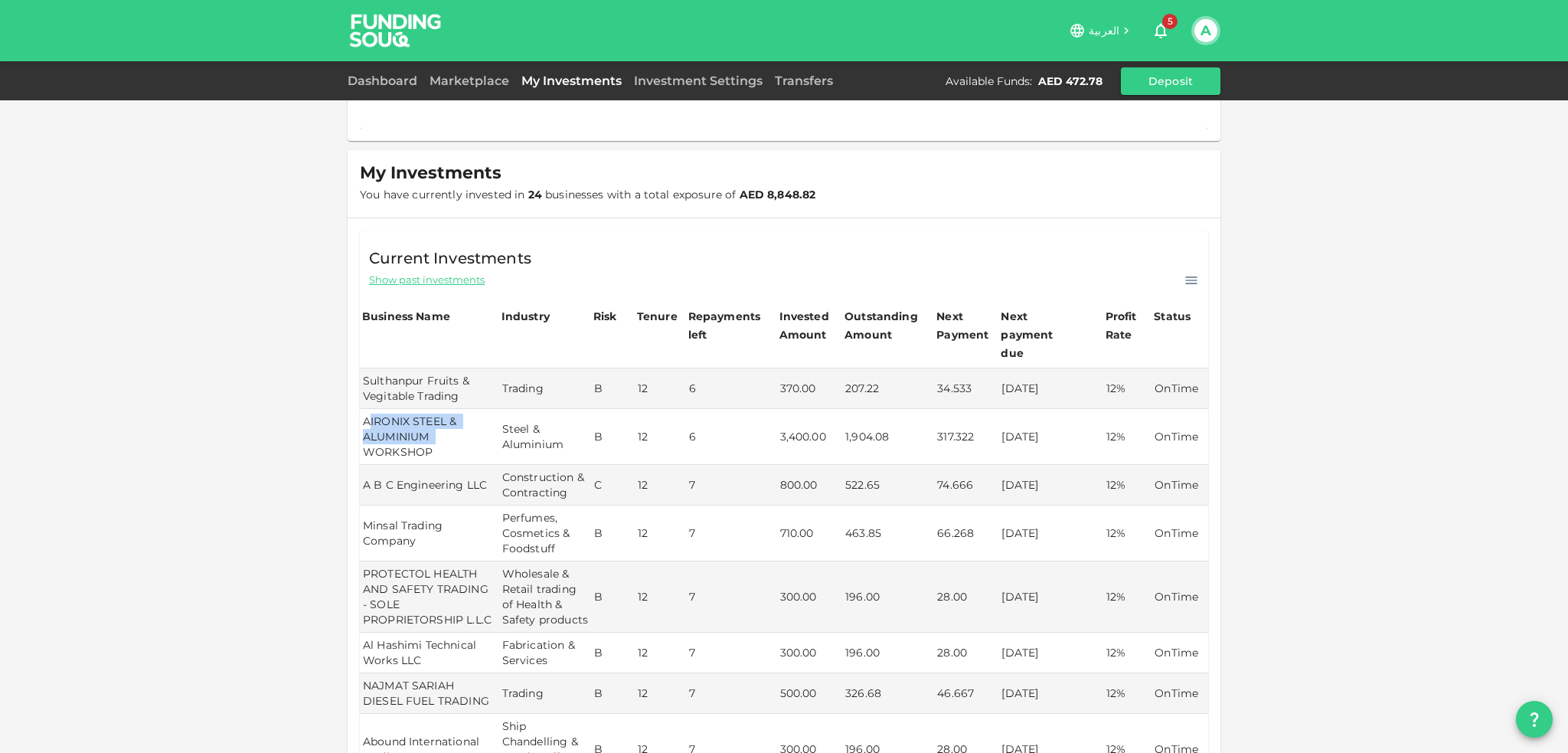
drag, startPoint x: 364, startPoint y: 399, endPoint x: 466, endPoint y: 423, distance: 104.8
click at [466, 423] on td "AIRONIX STEEL & ALUMINIUM WORKSHOP" at bounding box center [429, 436] width 140 height 56
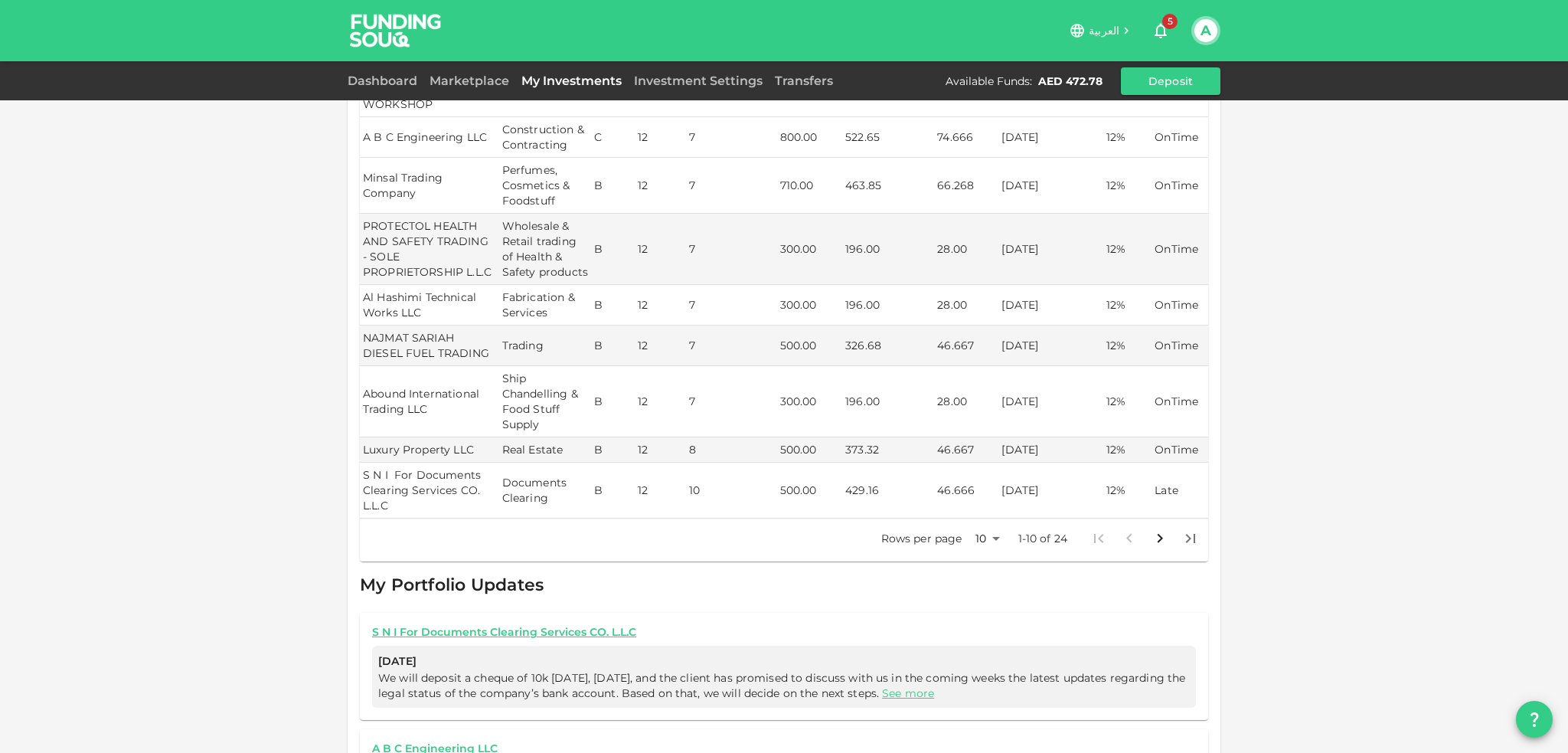
scroll to position [574, 0]
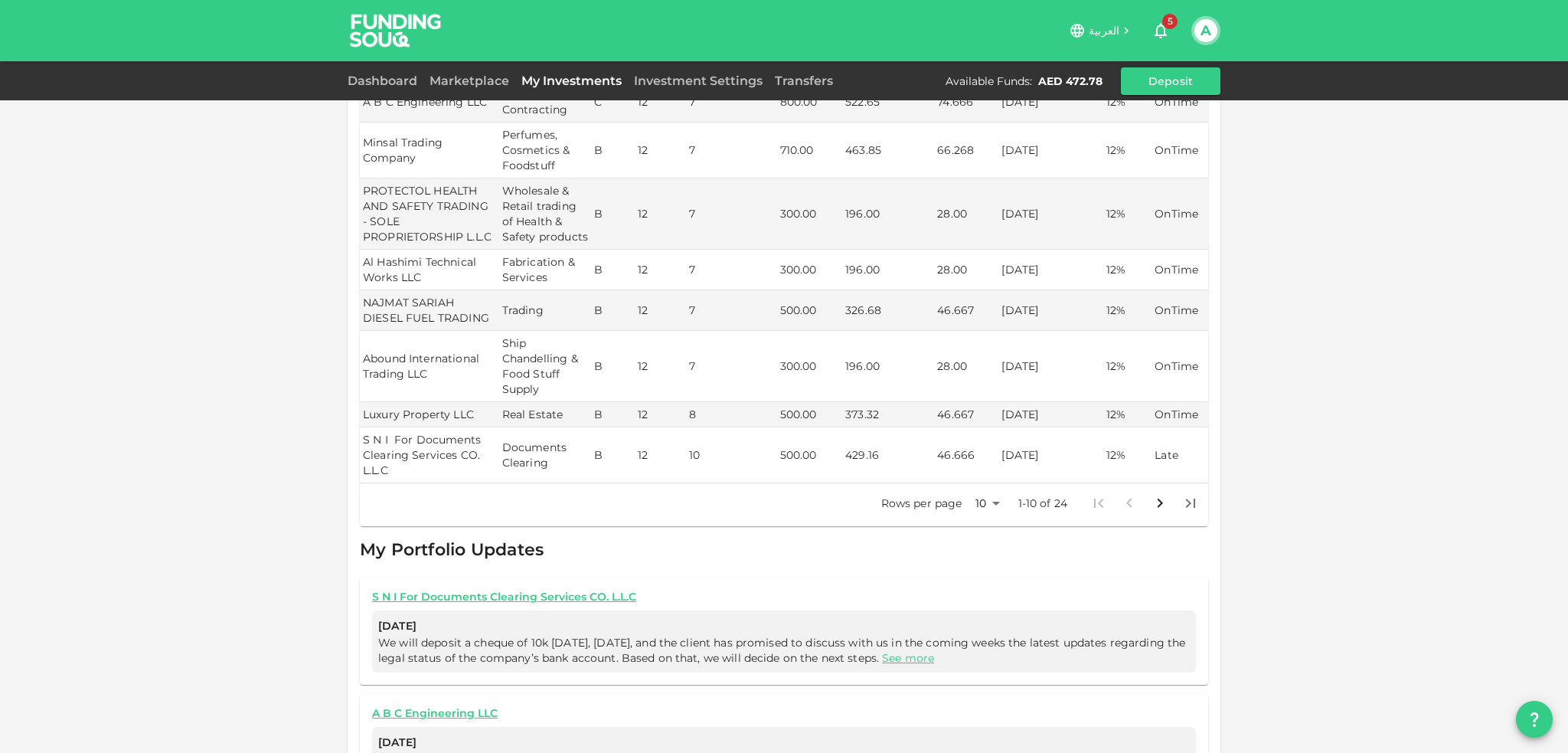
click at [1151, 504] on icon "Go to next page" at bounding box center [1160, 503] width 19 height 19
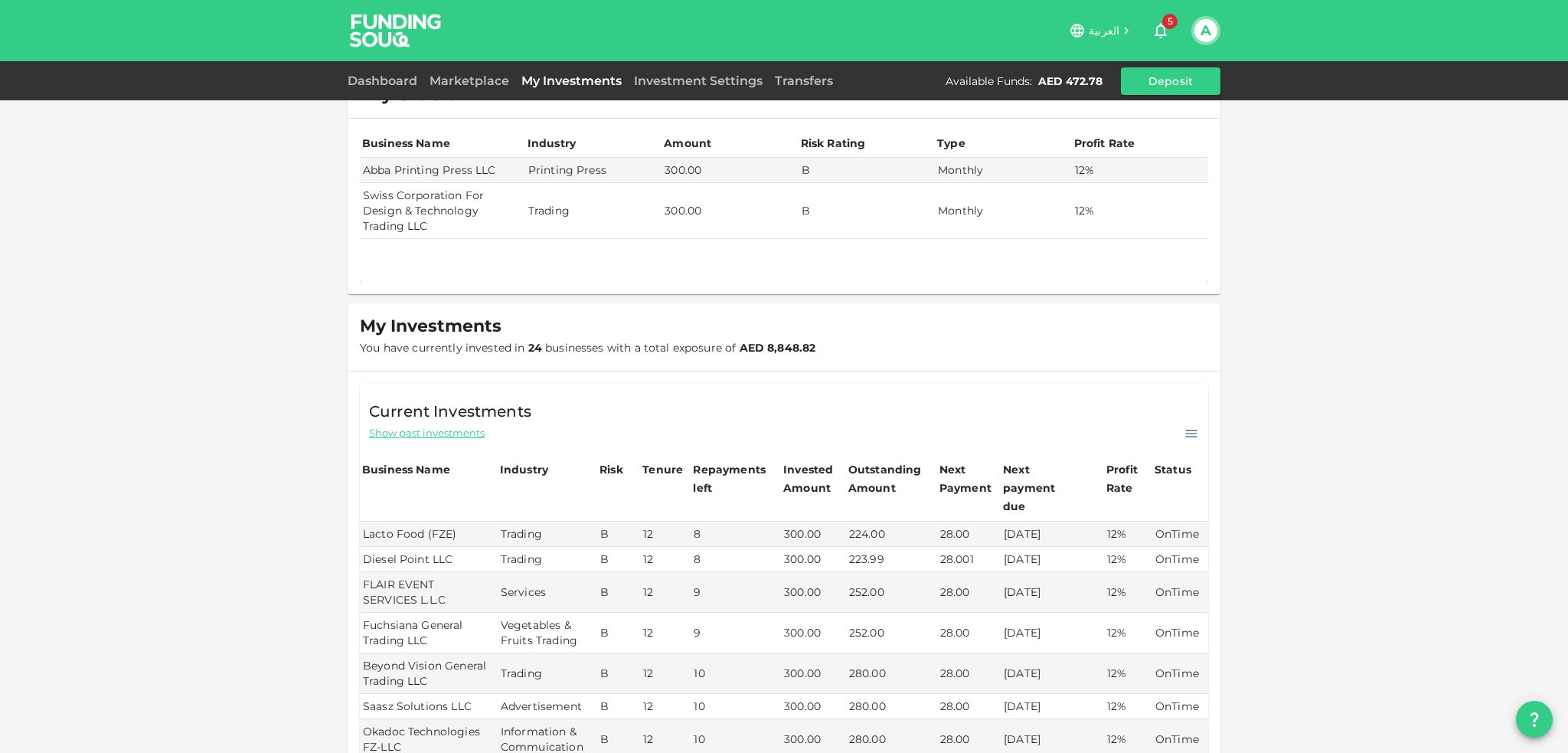
scroll to position [0, 0]
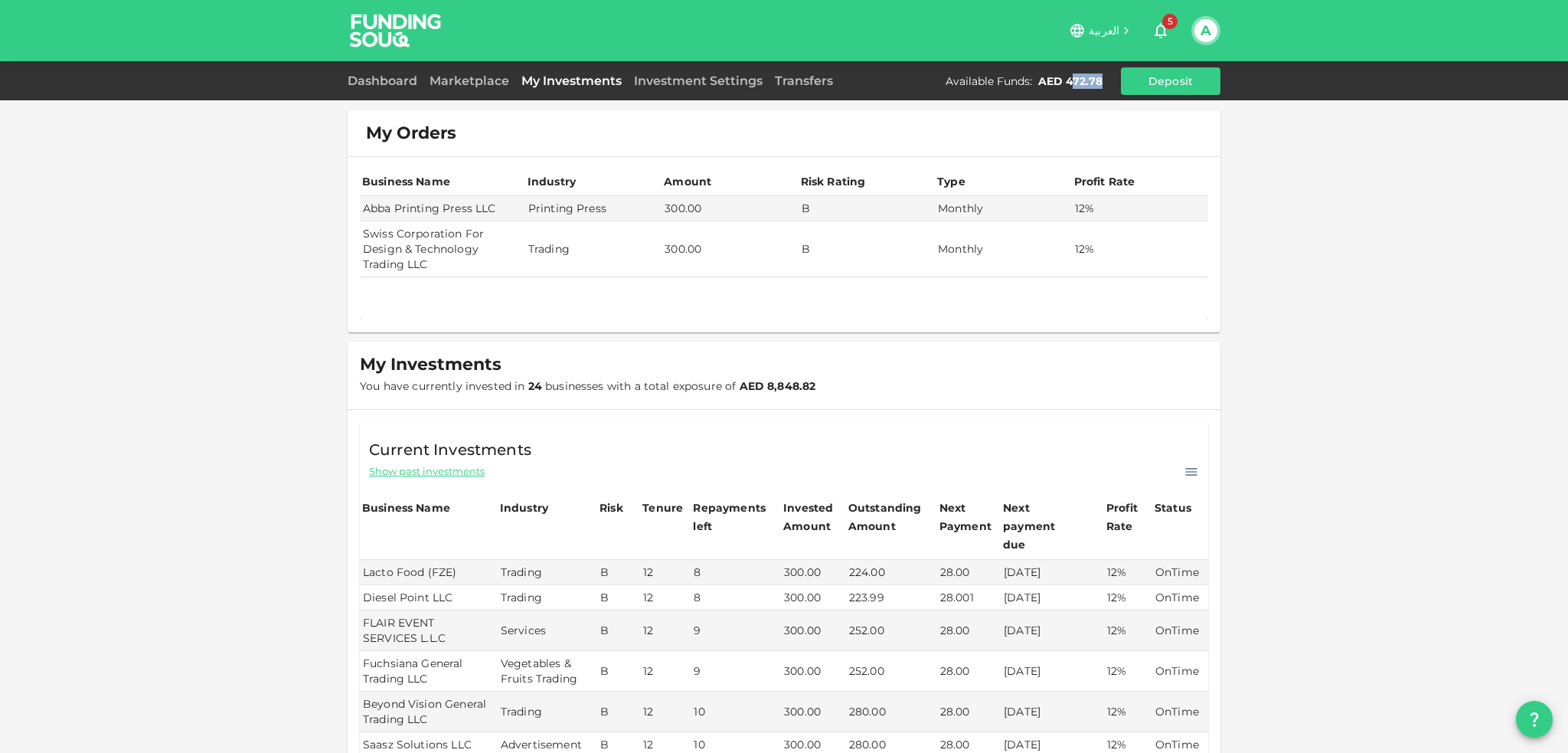
drag, startPoint x: 1101, startPoint y: 83, endPoint x: 1071, endPoint y: 80, distance: 30.1
click at [1071, 80] on div "AED 472.78" at bounding box center [1070, 81] width 64 height 16
